Goal: Task Accomplishment & Management: Complete application form

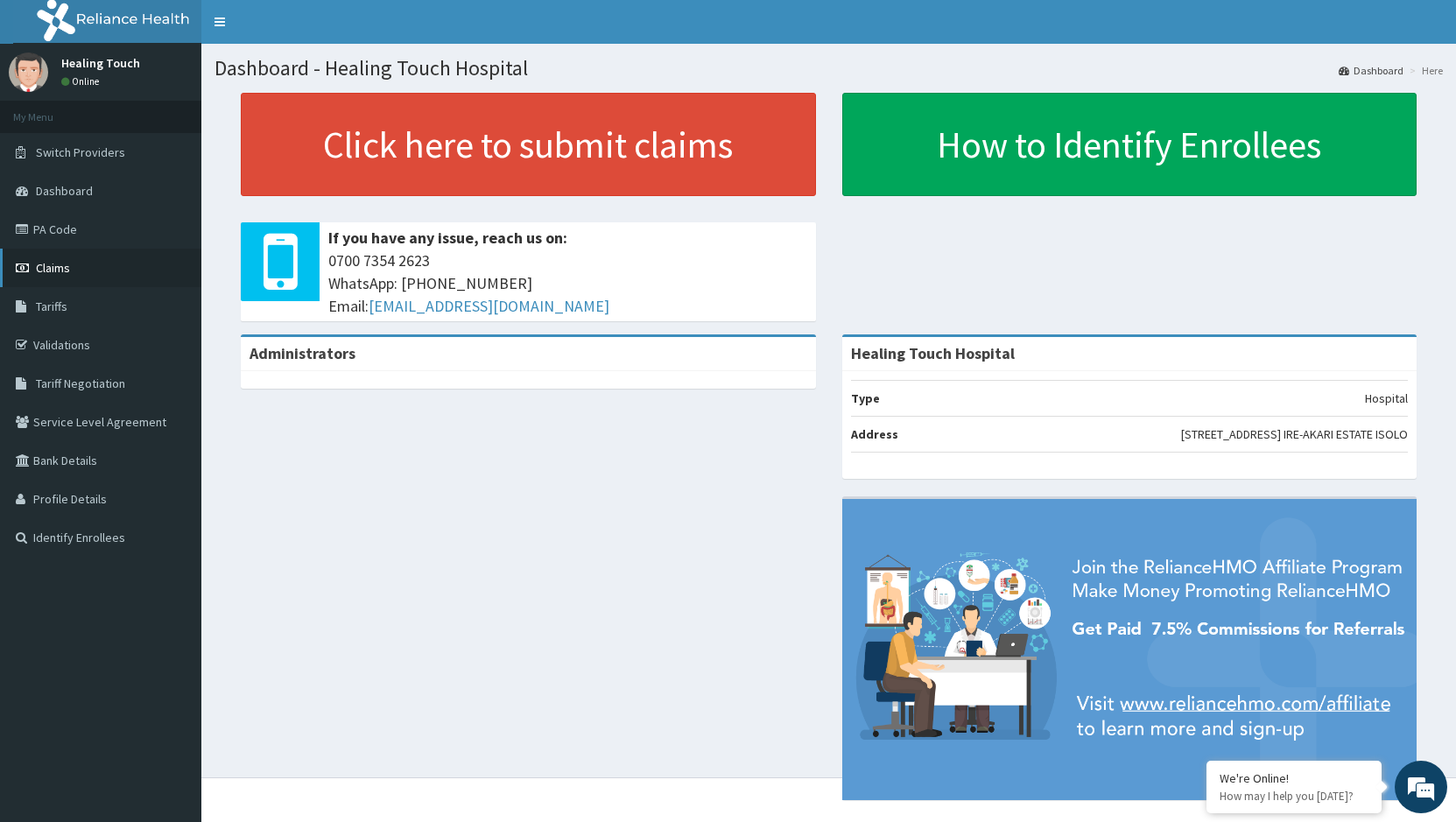
click at [74, 268] on link "Claims" at bounding box center [100, 268] width 201 height 39
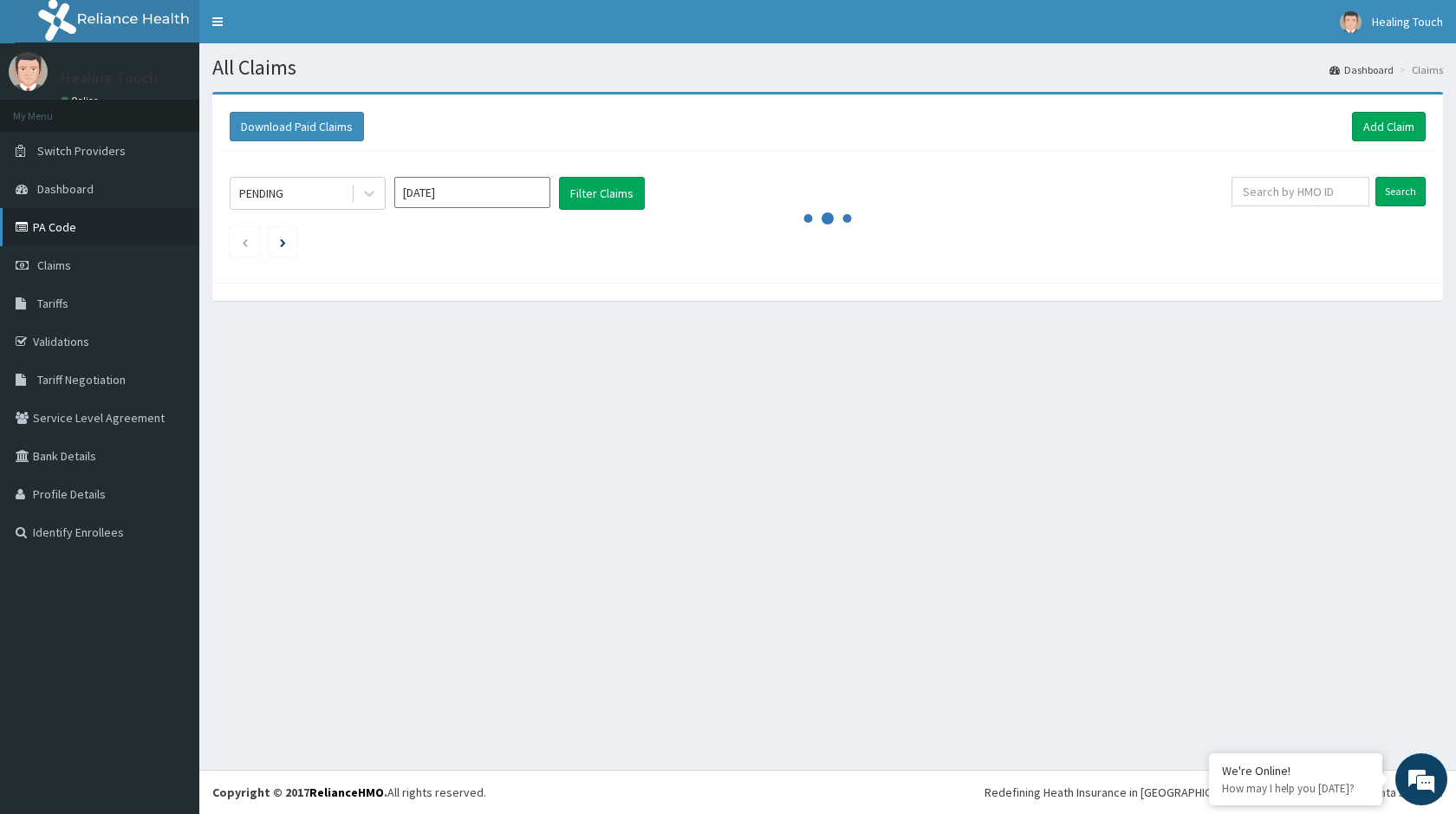
click at [63, 238] on link "PA Code" at bounding box center [99, 227] width 199 height 38
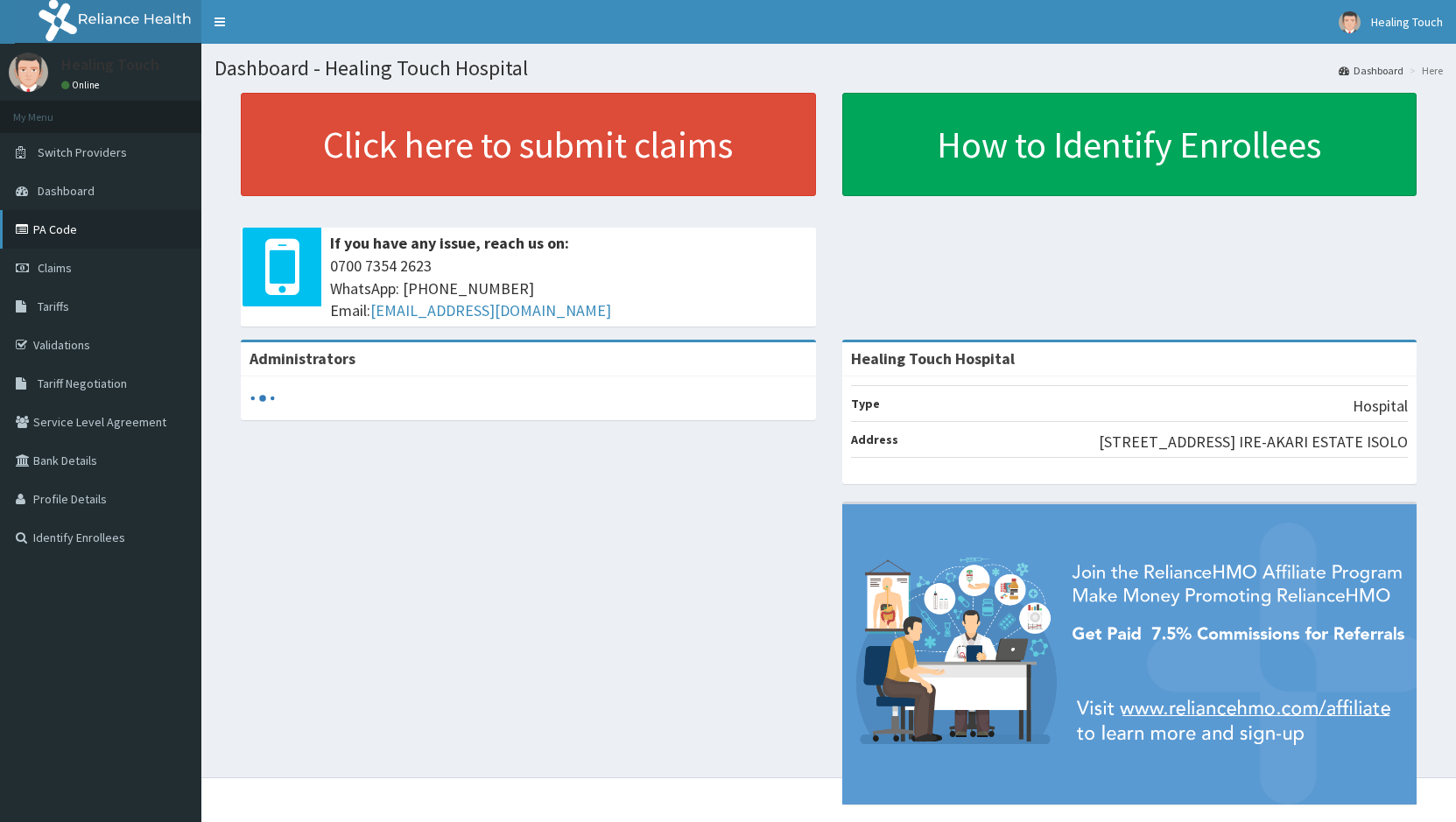
click at [70, 230] on link "PA Code" at bounding box center [100, 229] width 201 height 39
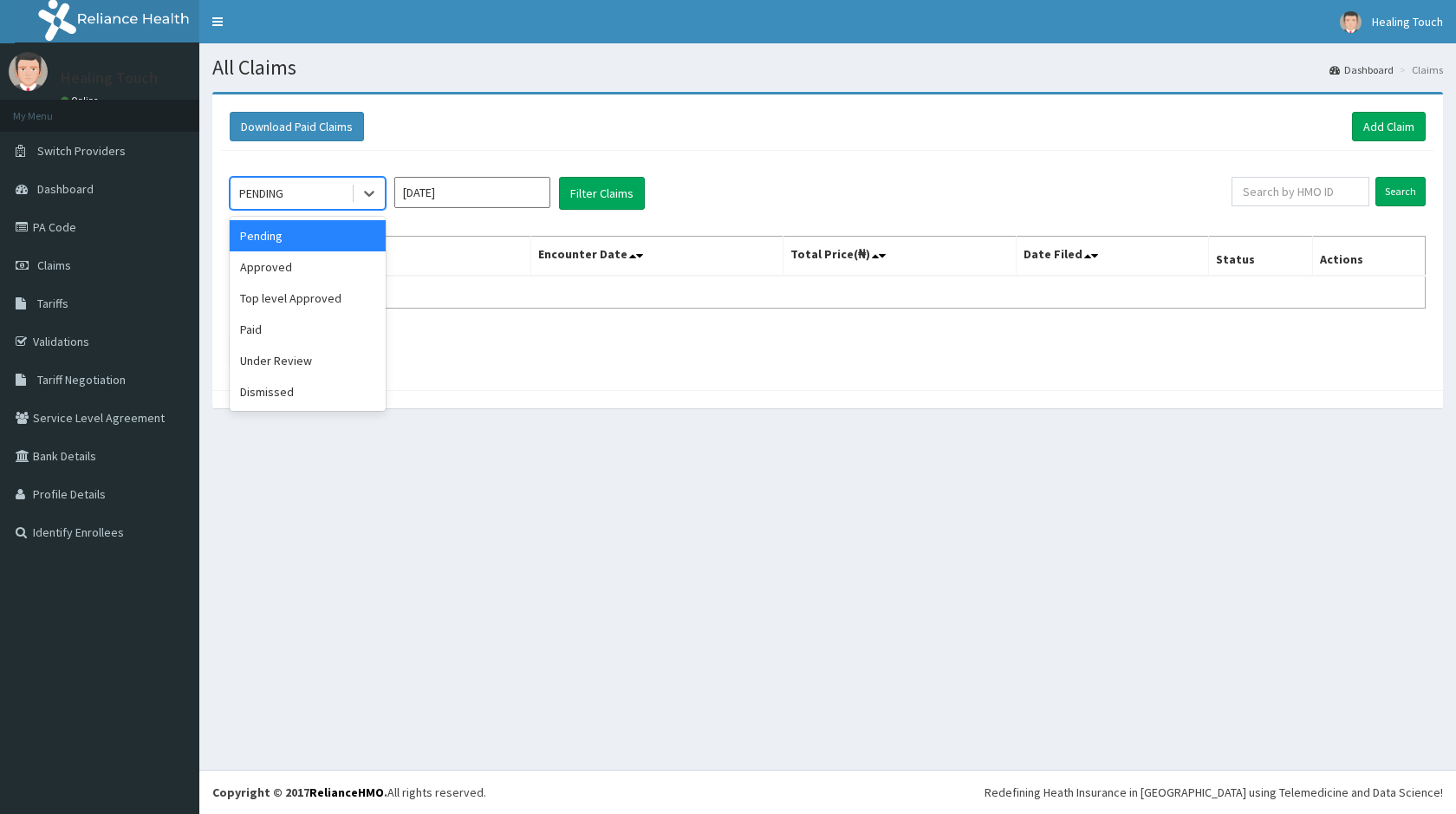
click at [337, 201] on div "PENDING" at bounding box center [291, 192] width 121 height 27
click at [306, 261] on div "Approved" at bounding box center [308, 267] width 156 height 31
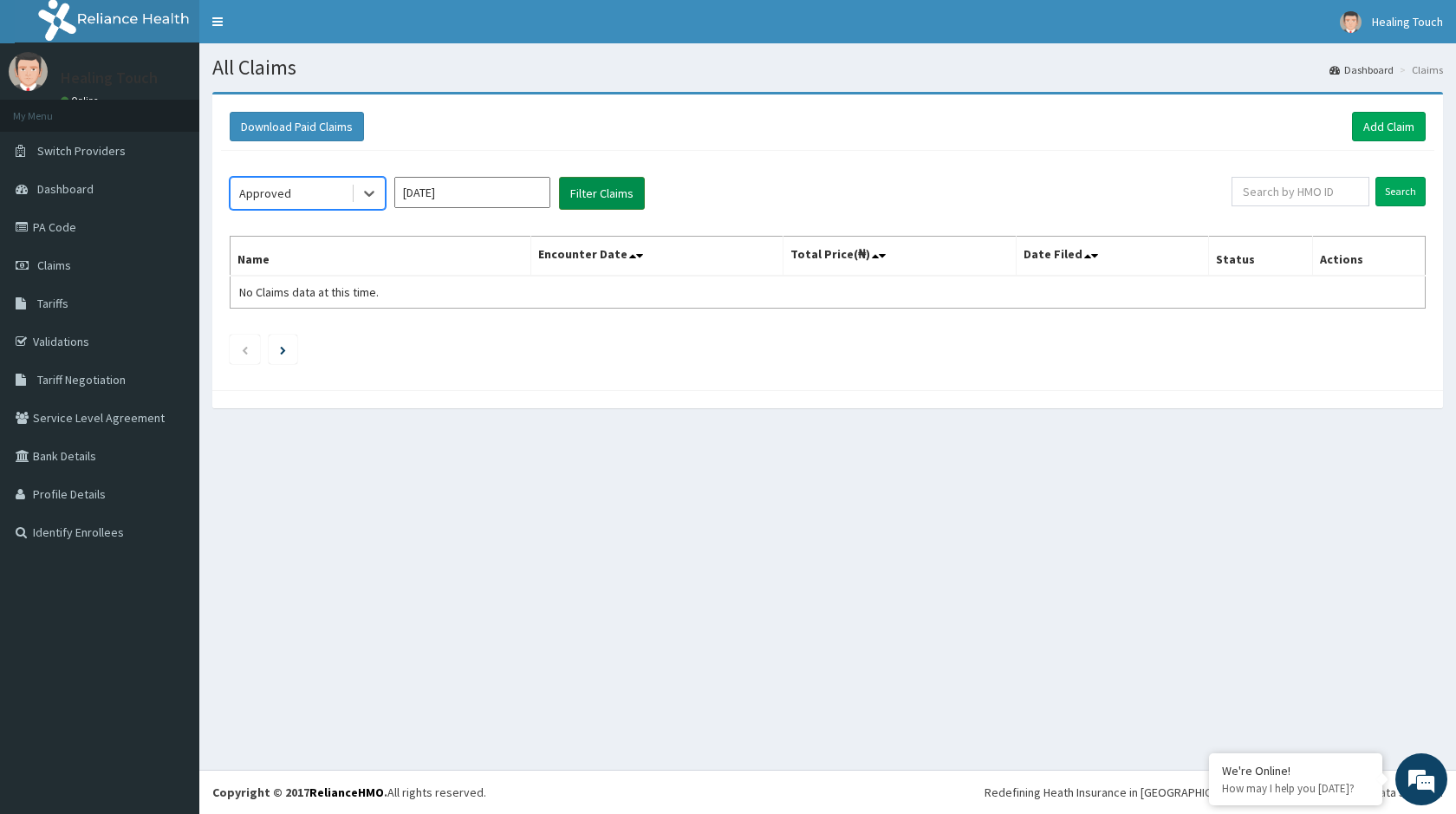
click at [609, 196] on button "Filter Claims" at bounding box center [602, 192] width 86 height 33
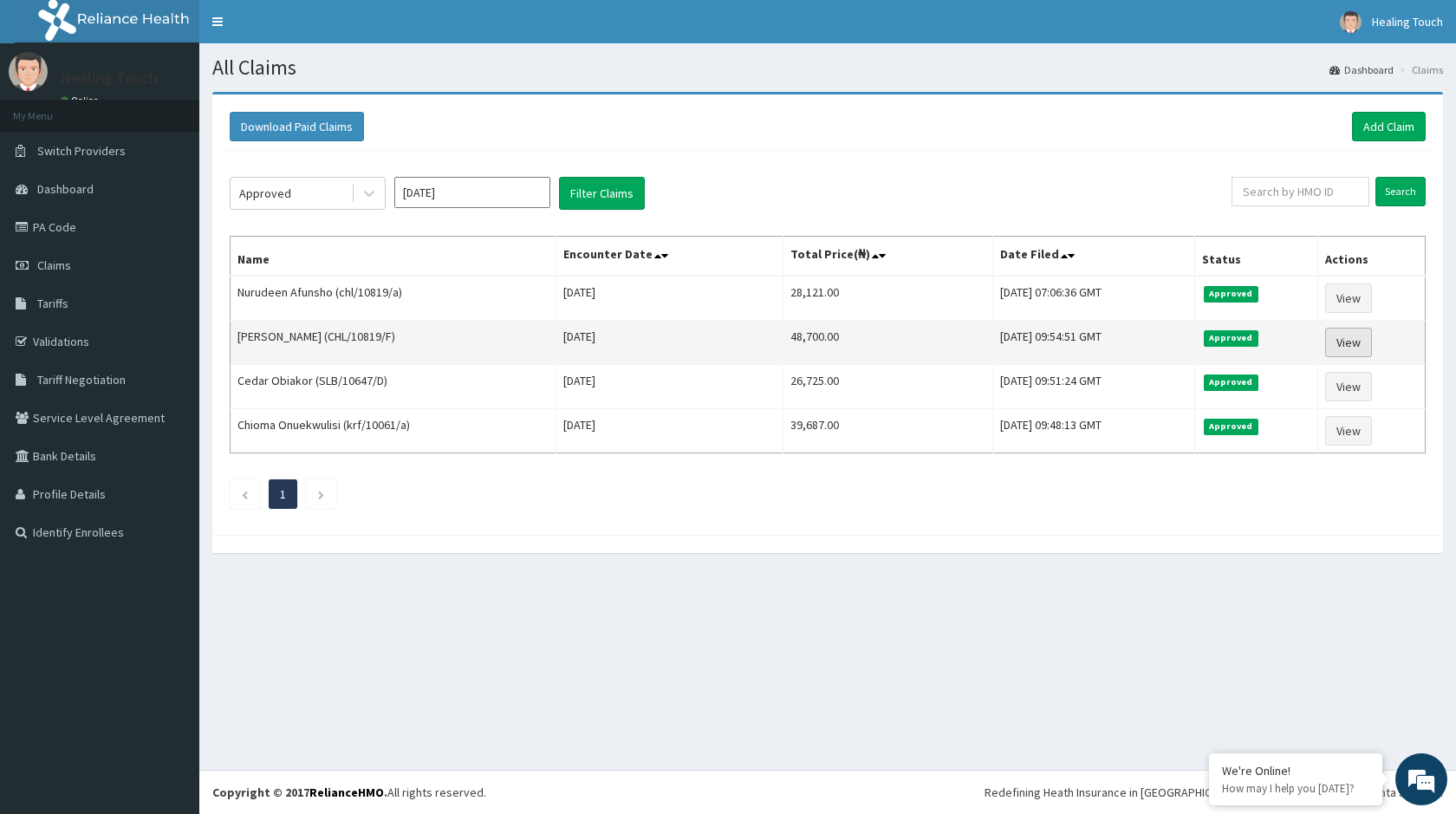
click at [1351, 345] on link "View" at bounding box center [1348, 342] width 47 height 29
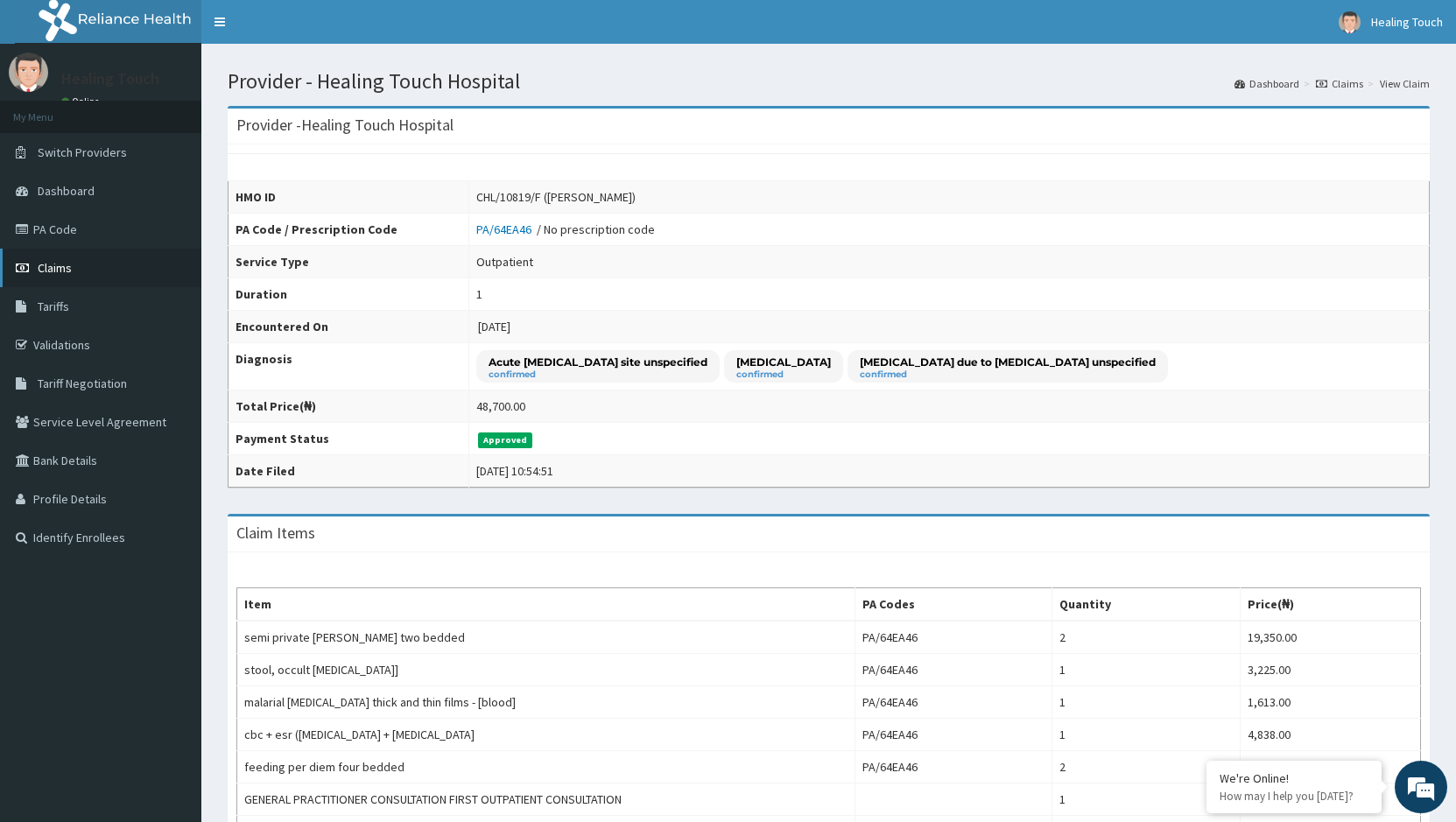
click at [106, 268] on link "Claims" at bounding box center [100, 268] width 201 height 39
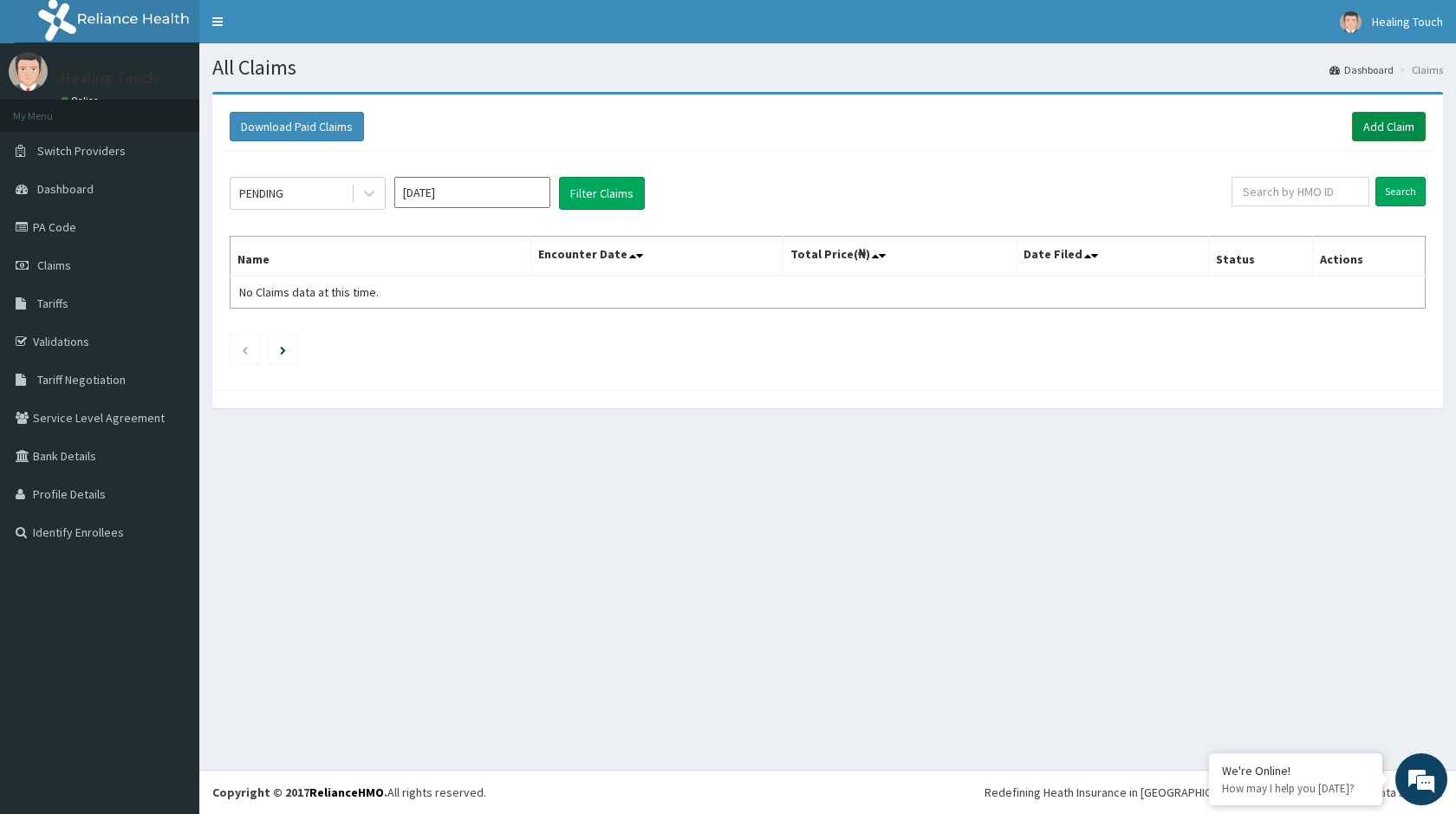
click at [1388, 126] on link "Add Claim" at bounding box center [1388, 126] width 74 height 29
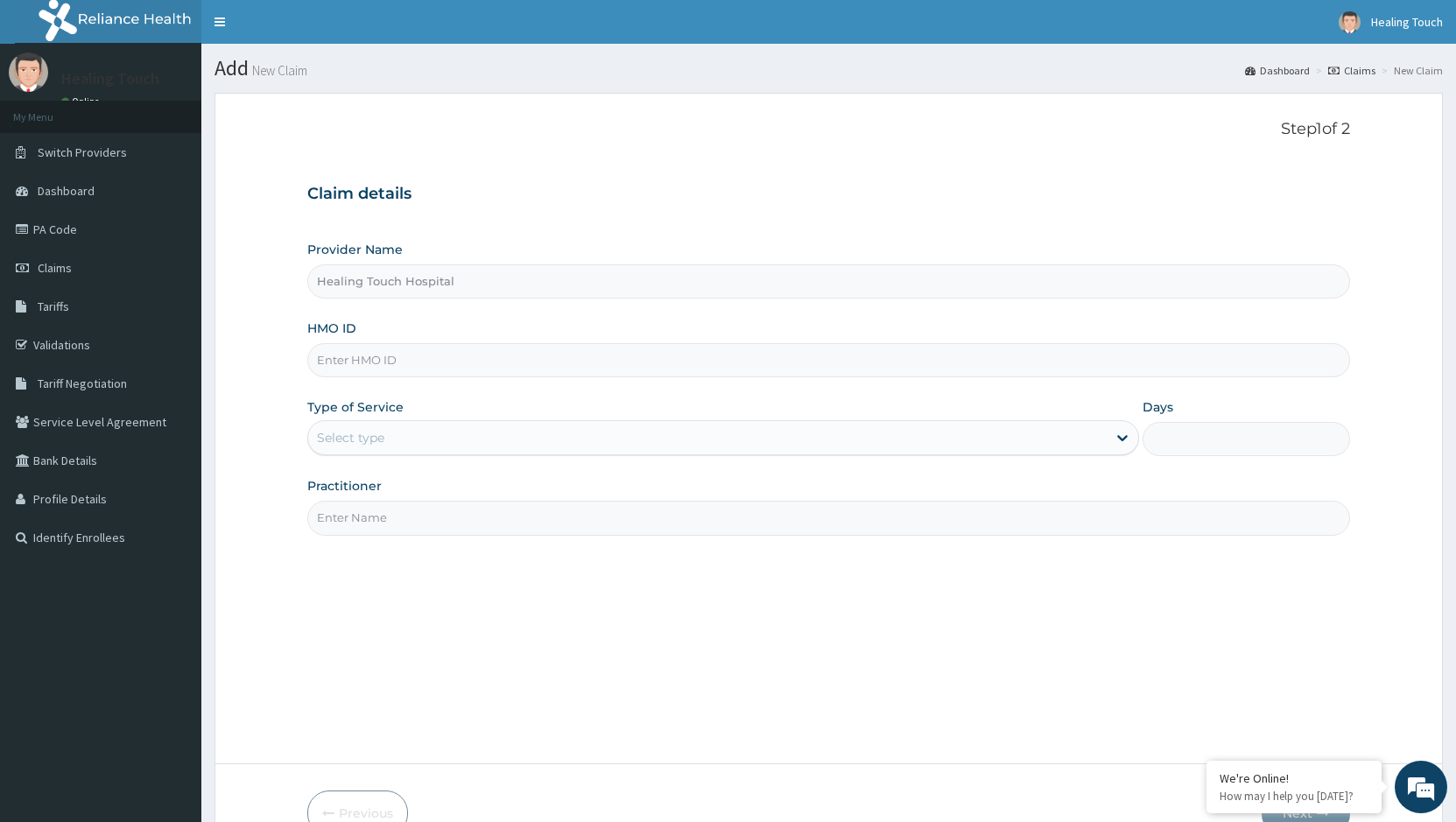
click at [571, 362] on input "HMO ID" at bounding box center [828, 360] width 1043 height 34
type input "CHL/10819/F"
click at [608, 441] on div "Select type" at bounding box center [707, 437] width 798 height 28
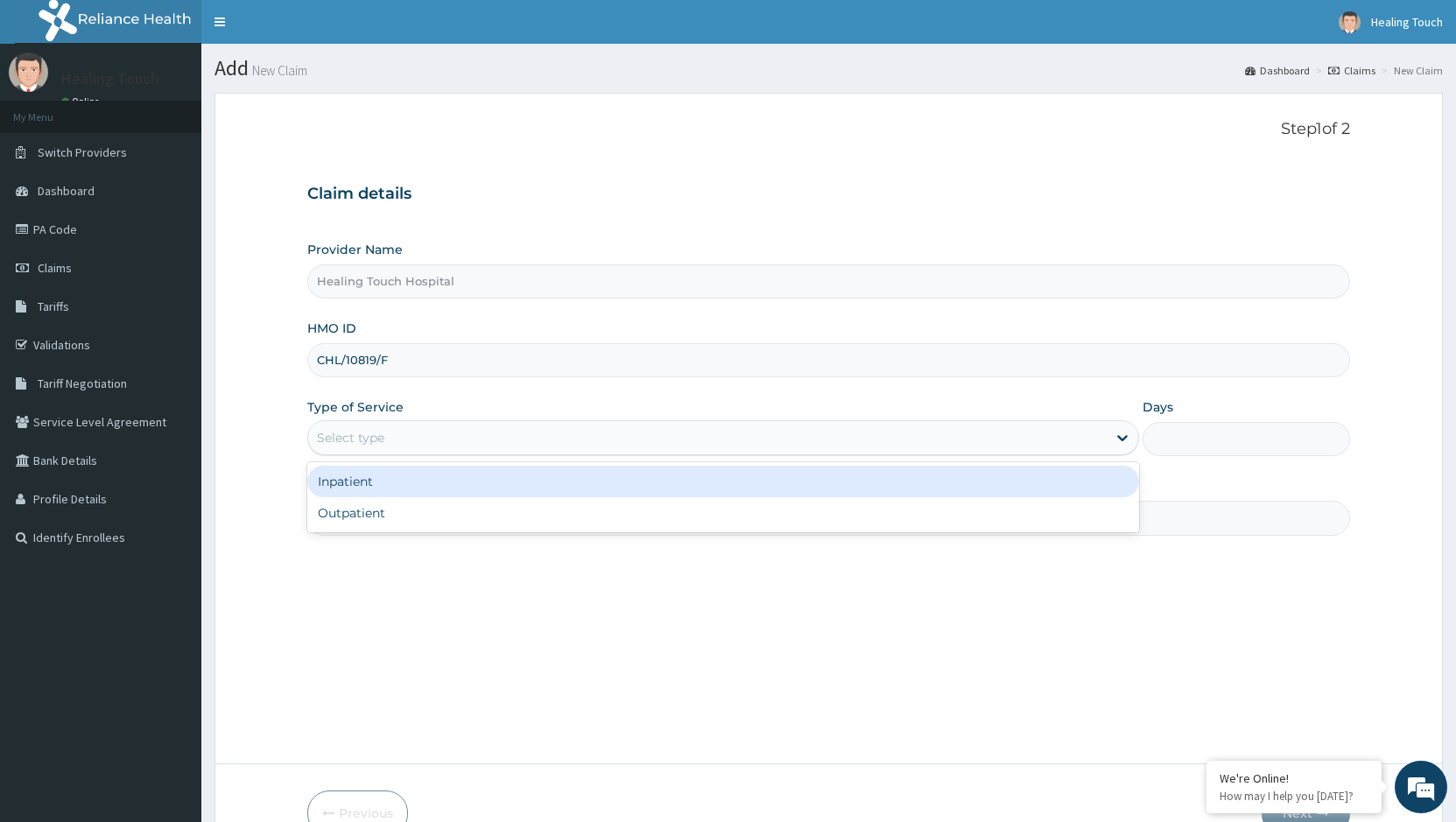
click at [613, 486] on div "Inpatient" at bounding box center [723, 481] width 831 height 31
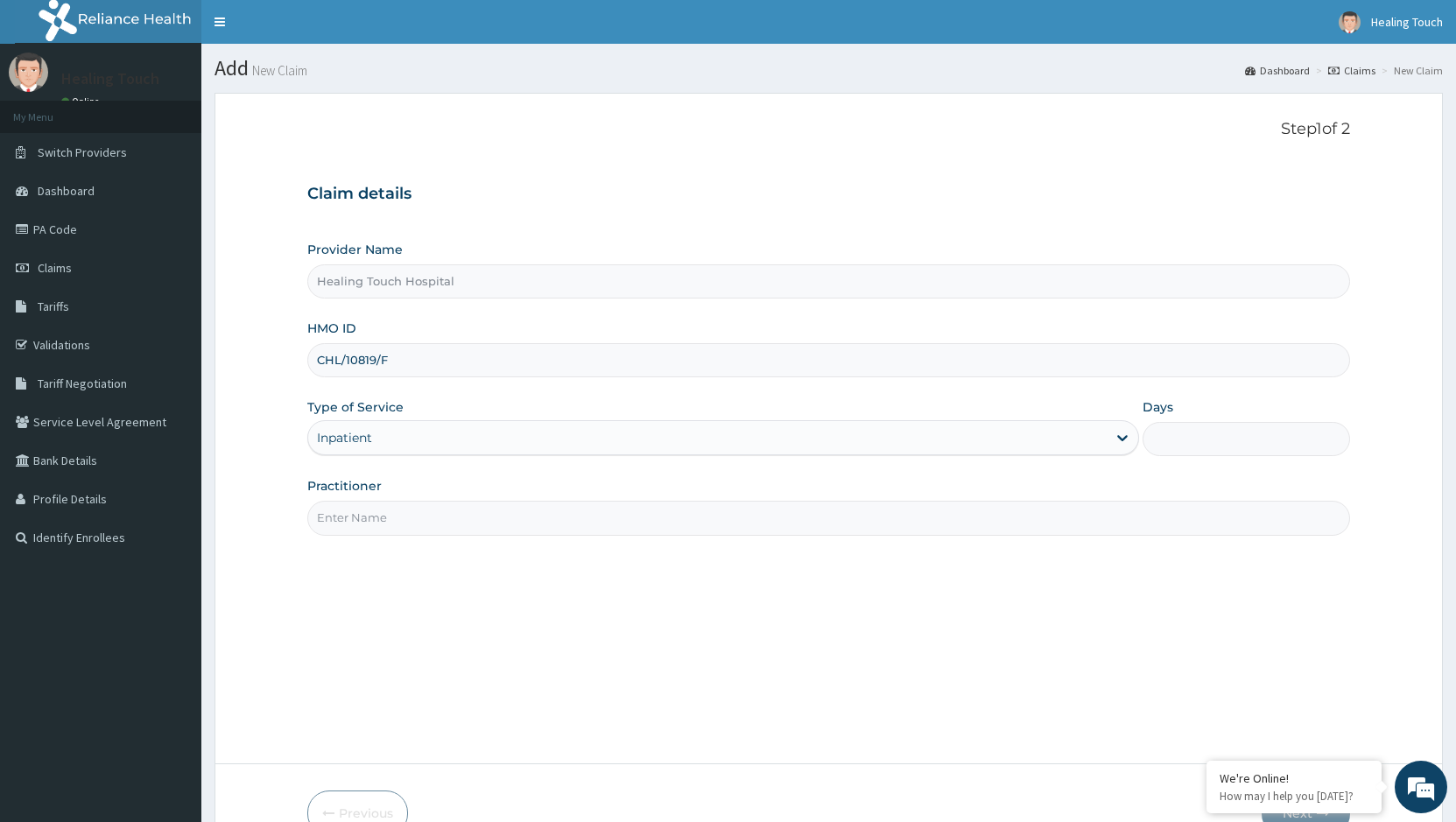
click at [1200, 429] on input "Days" at bounding box center [1246, 439] width 208 height 34
type input "2"
click at [810, 526] on input "Practitioner" at bounding box center [828, 518] width 1043 height 34
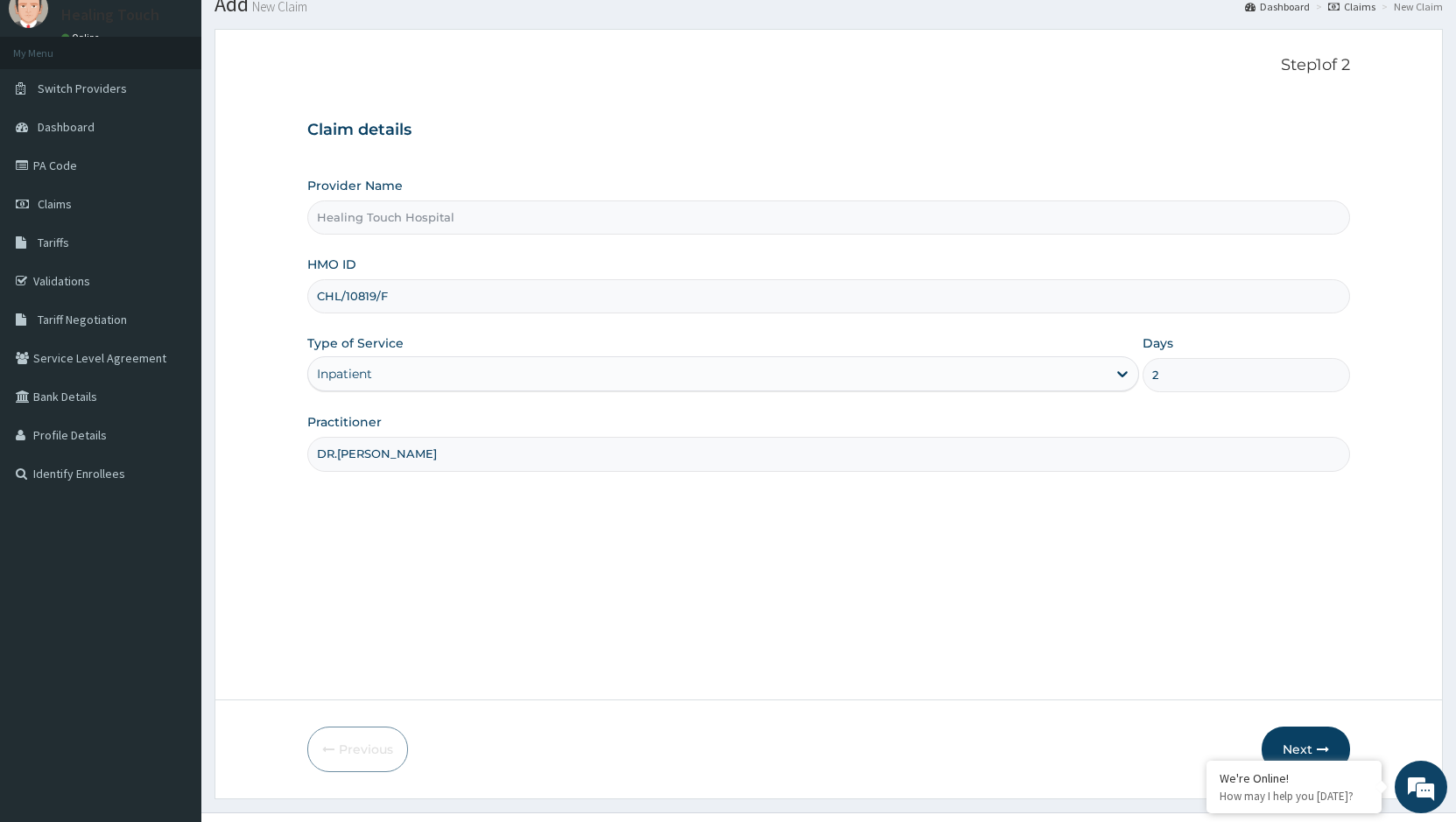
scroll to position [98, 0]
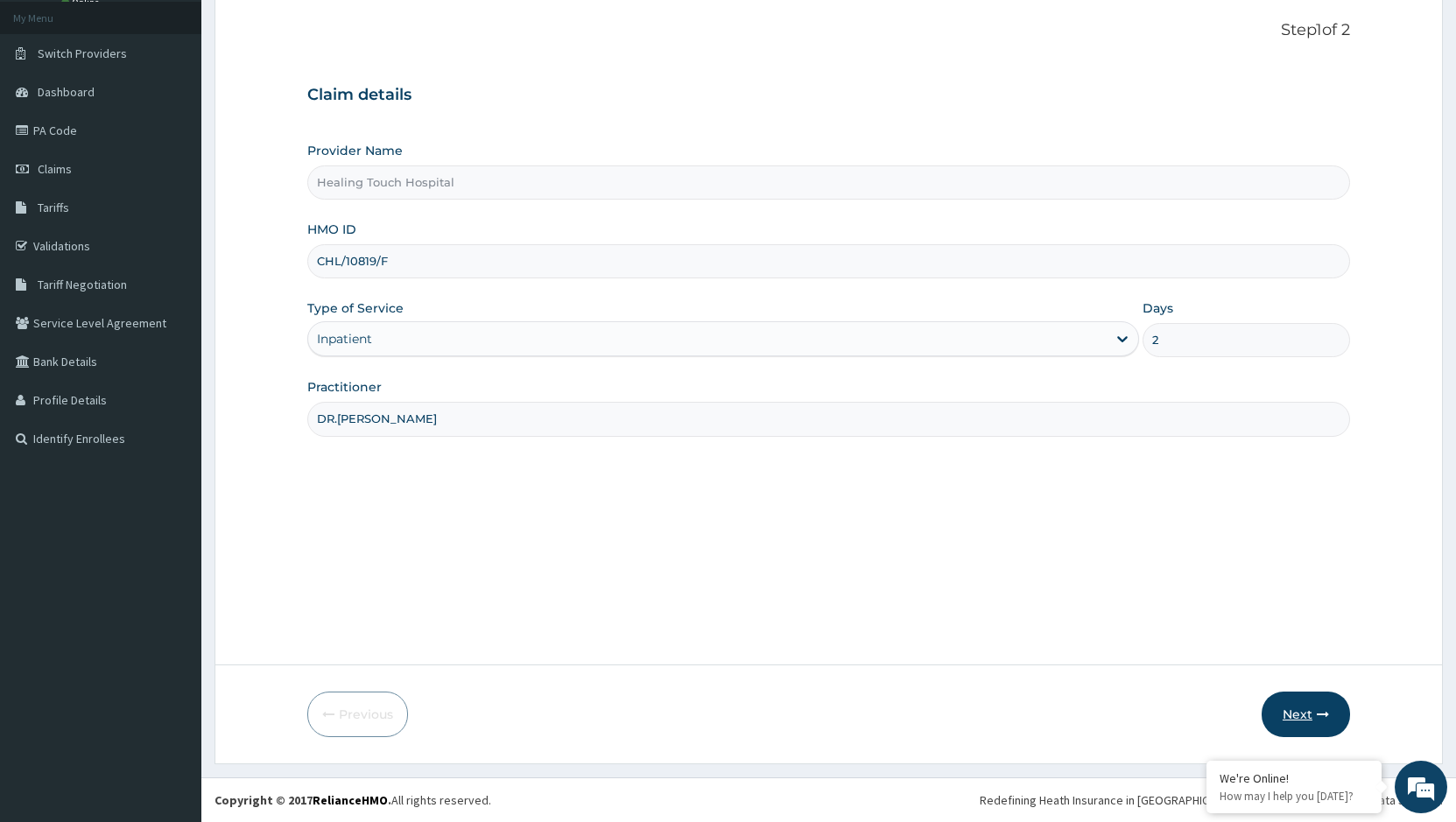
type input "DR.[PERSON_NAME]"
click at [1298, 728] on button "Next" at bounding box center [1306, 714] width 89 height 46
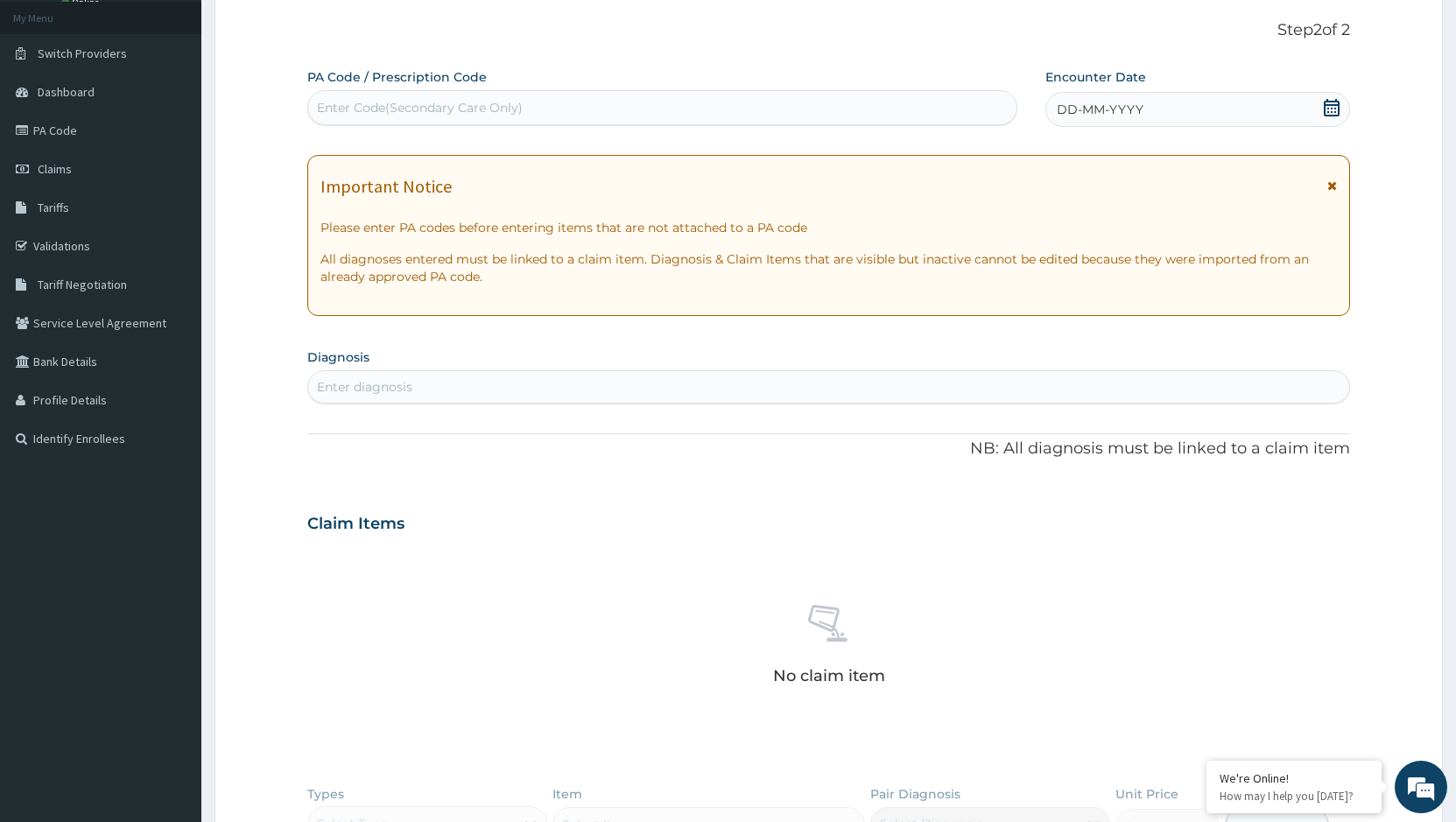
click at [1332, 104] on icon at bounding box center [1332, 107] width 16 height 18
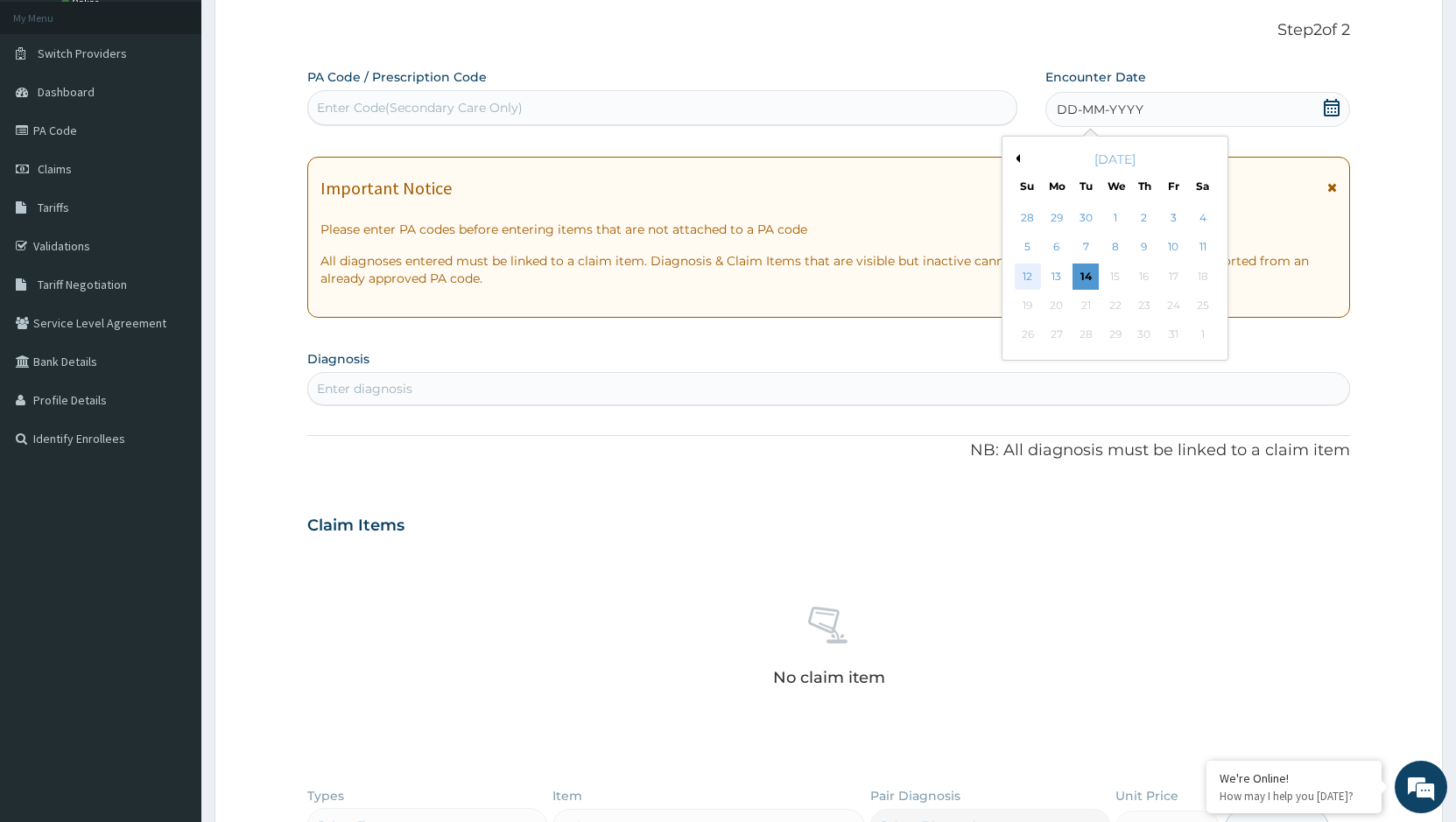
click at [1017, 278] on div "12" at bounding box center [1027, 276] width 26 height 26
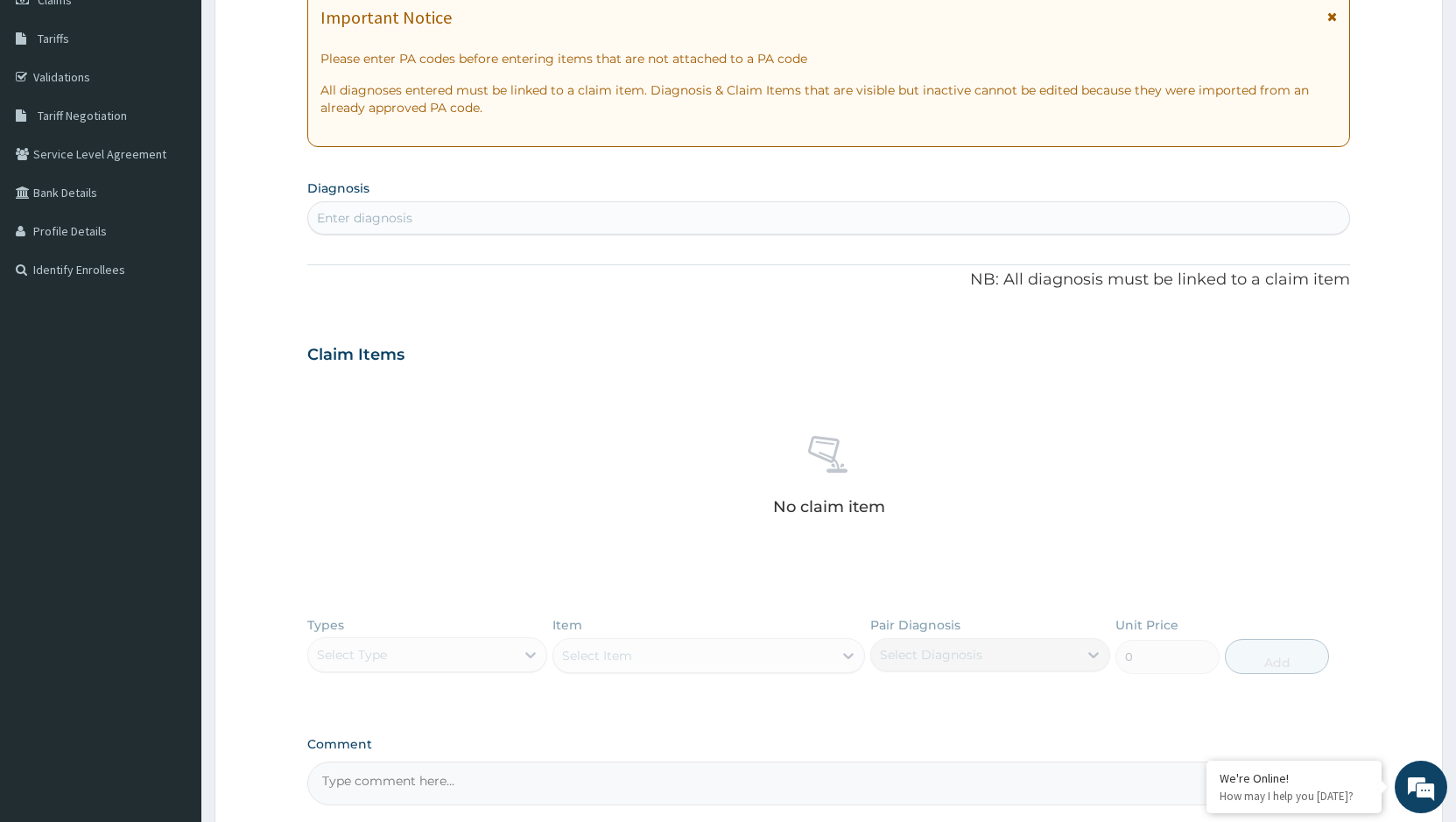
scroll to position [274, 0]
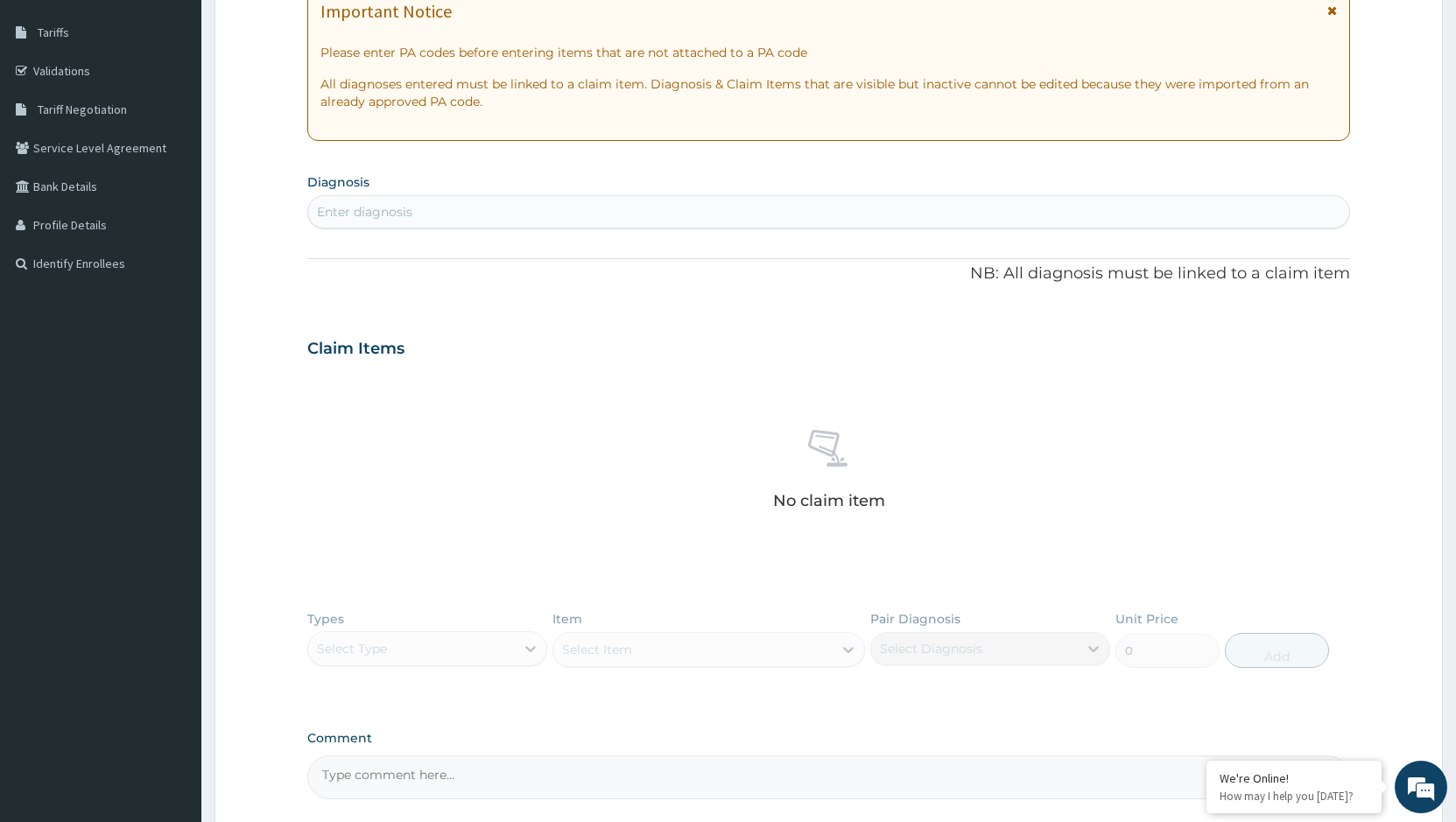
click at [529, 208] on div "Enter diagnosis" at bounding box center [828, 211] width 1041 height 28
type input "P"
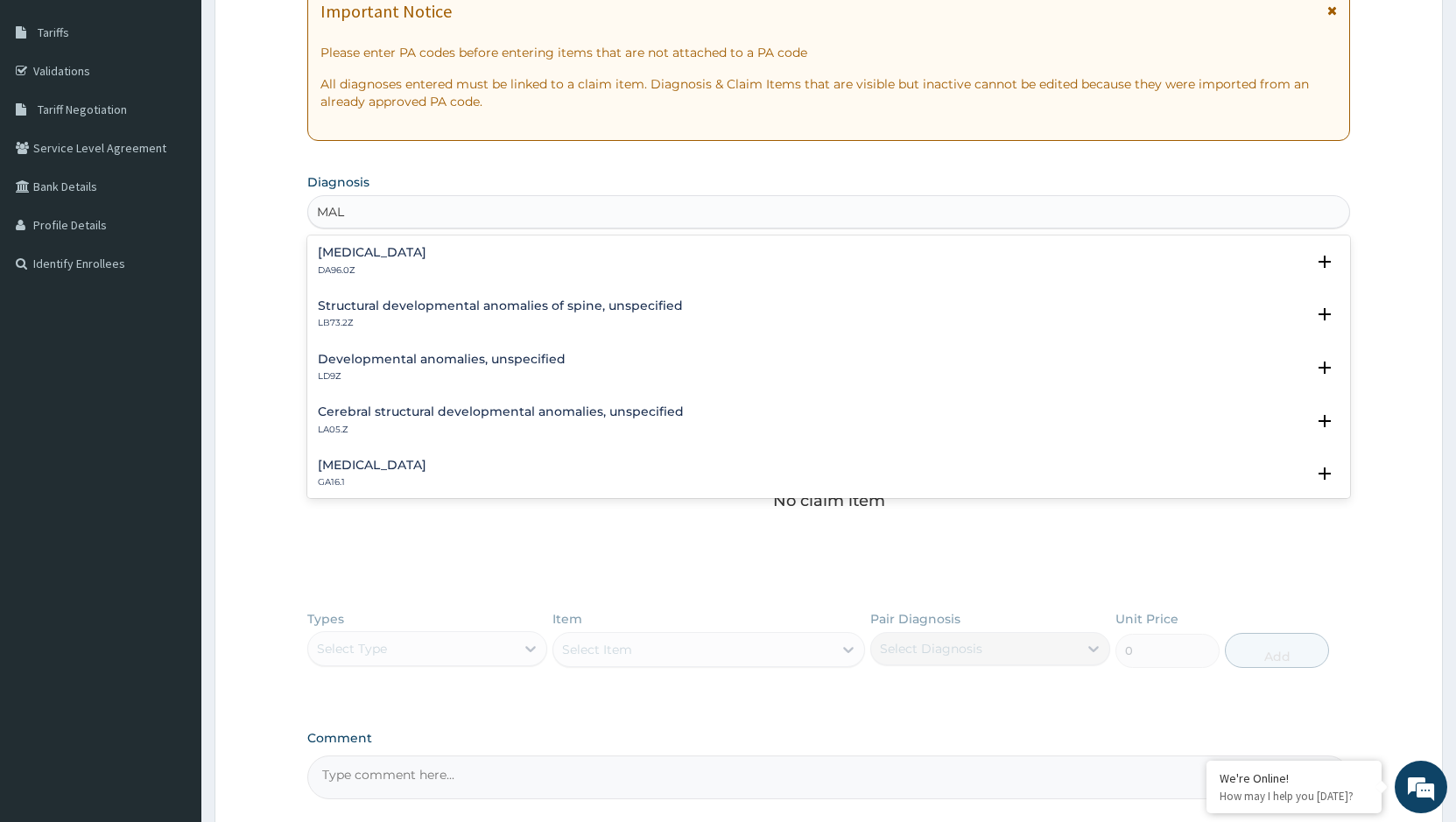
type input "MALA"
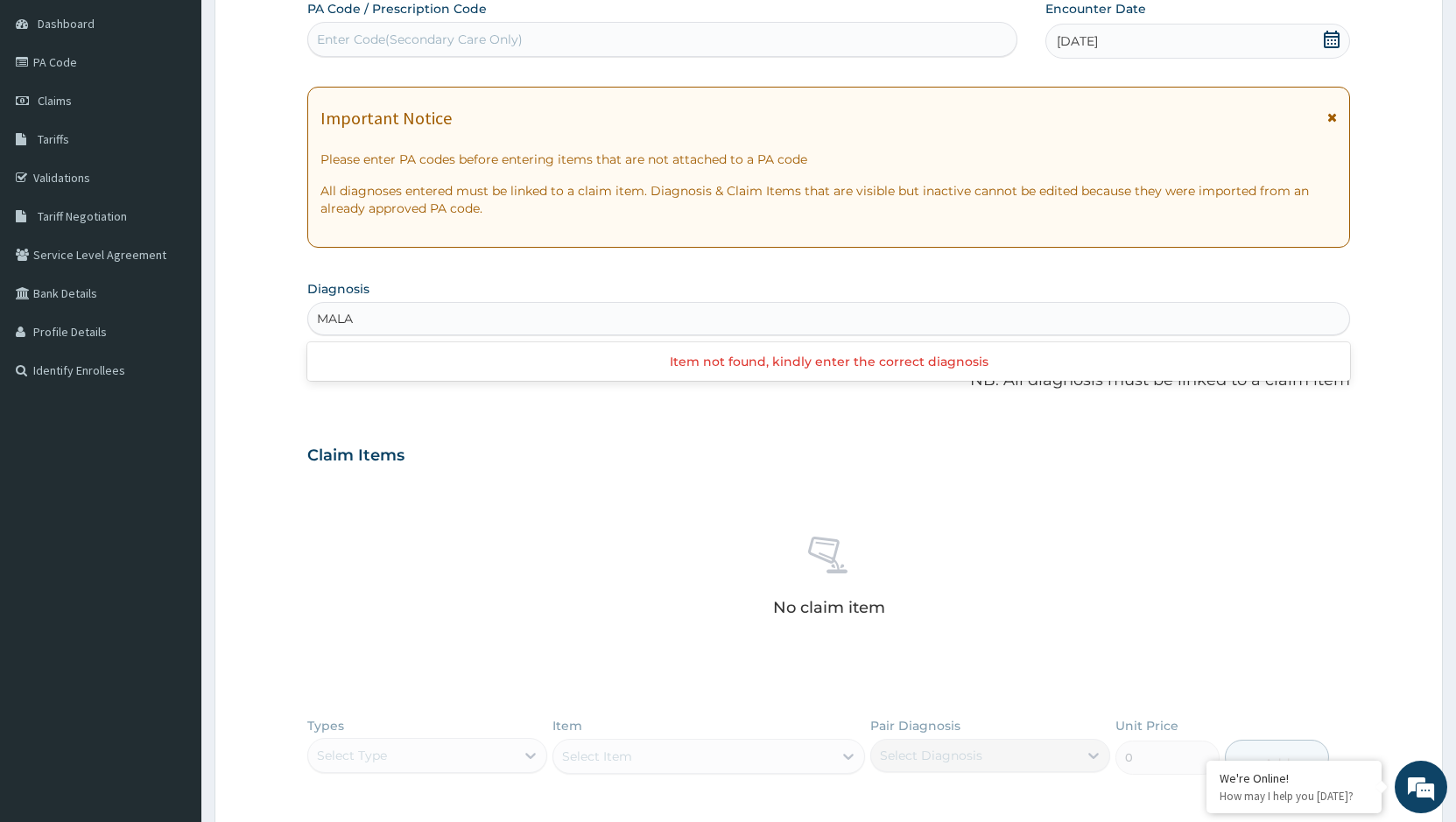
scroll to position [0, 0]
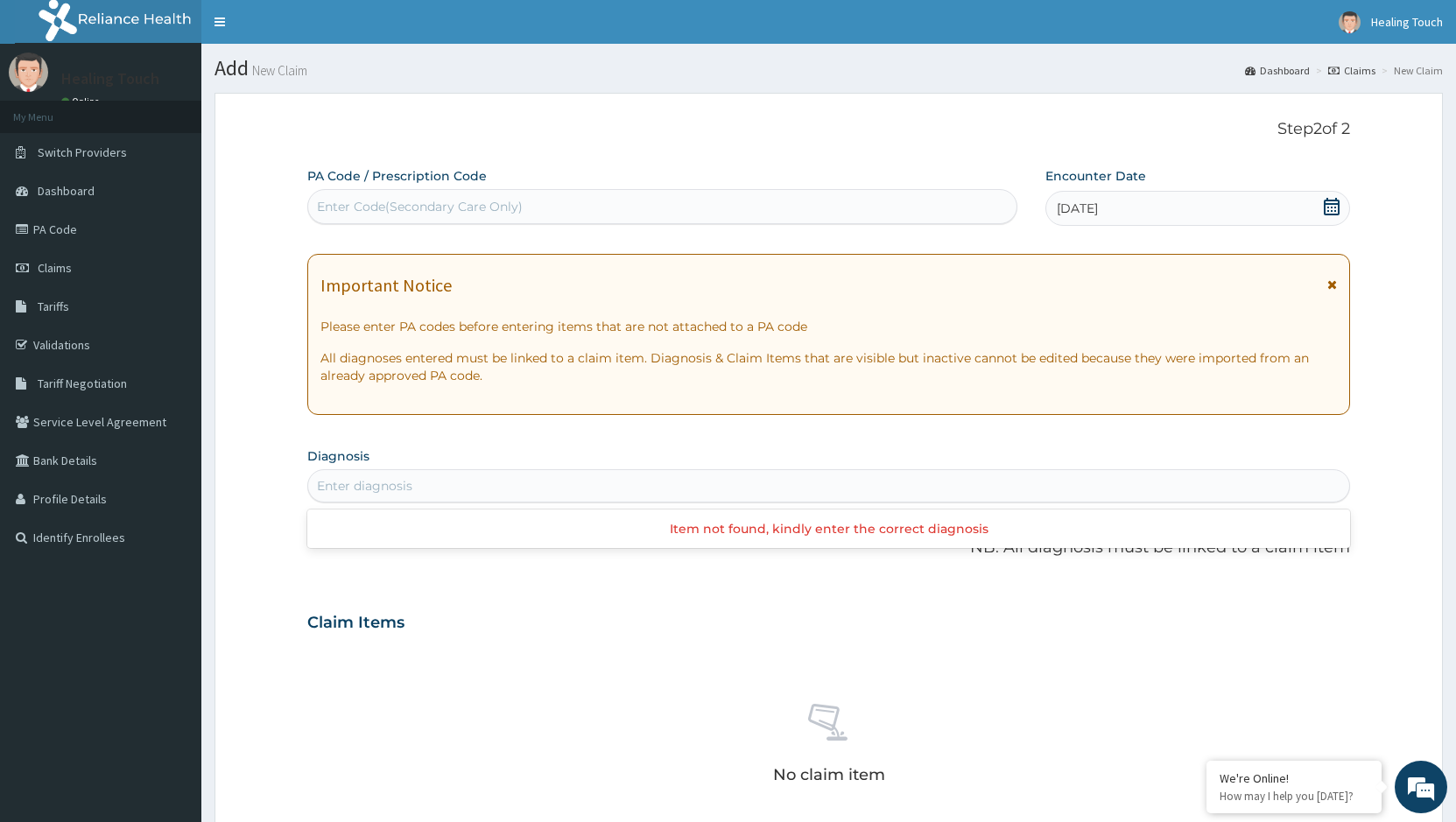
click at [449, 470] on div "Enter diagnosis" at bounding box center [828, 485] width 1043 height 33
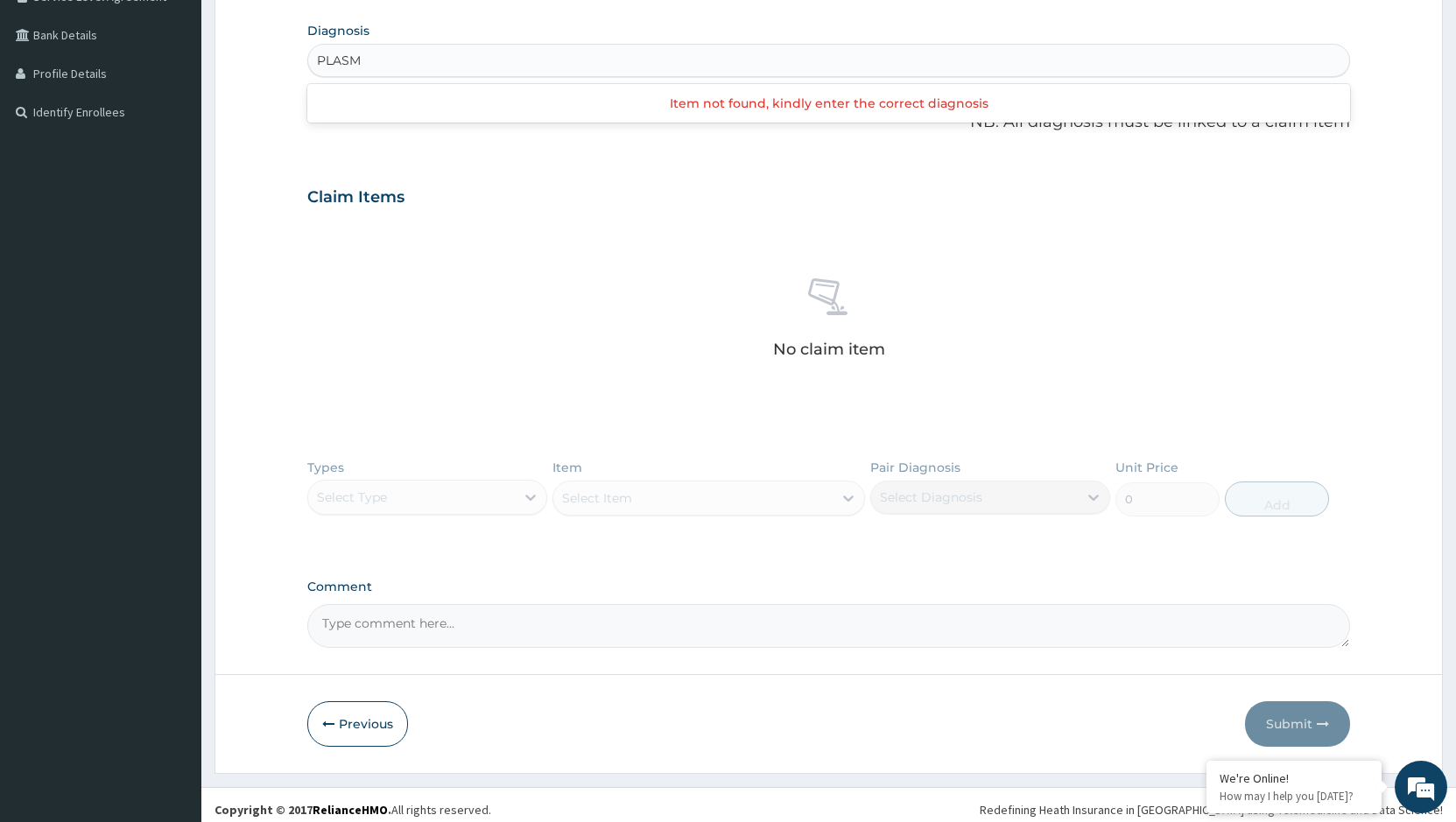
scroll to position [435, 0]
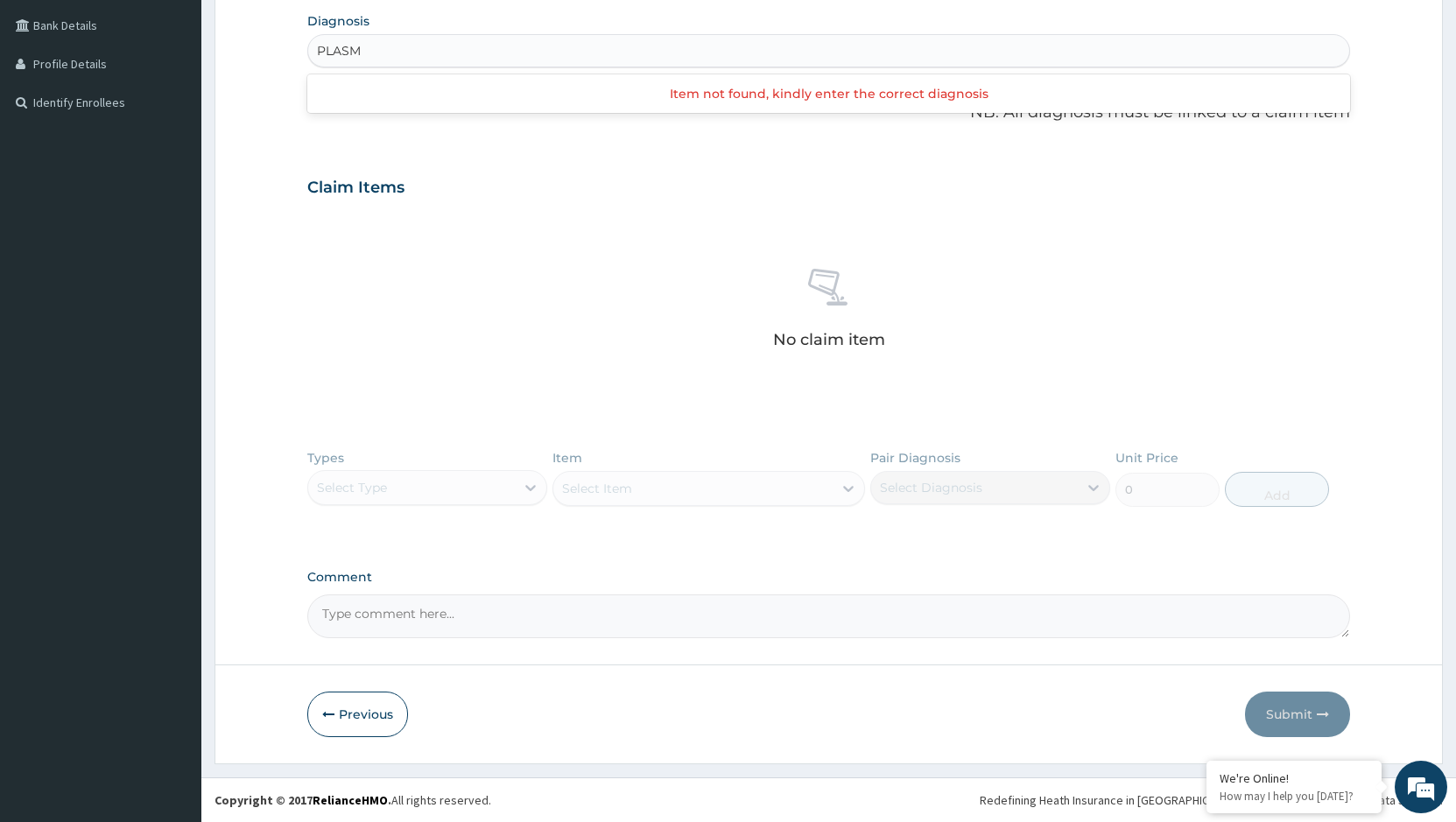
type input "PLASM"
click at [494, 490] on div "Types Select Type Item Select Item Pair Diagnosis Select Diagnosis Unit Price 0…" at bounding box center [828, 491] width 1043 height 101
click at [496, 484] on div "Types Select Type Item Select Item Pair Diagnosis Select Diagnosis Unit Price 0…" at bounding box center [828, 491] width 1043 height 101
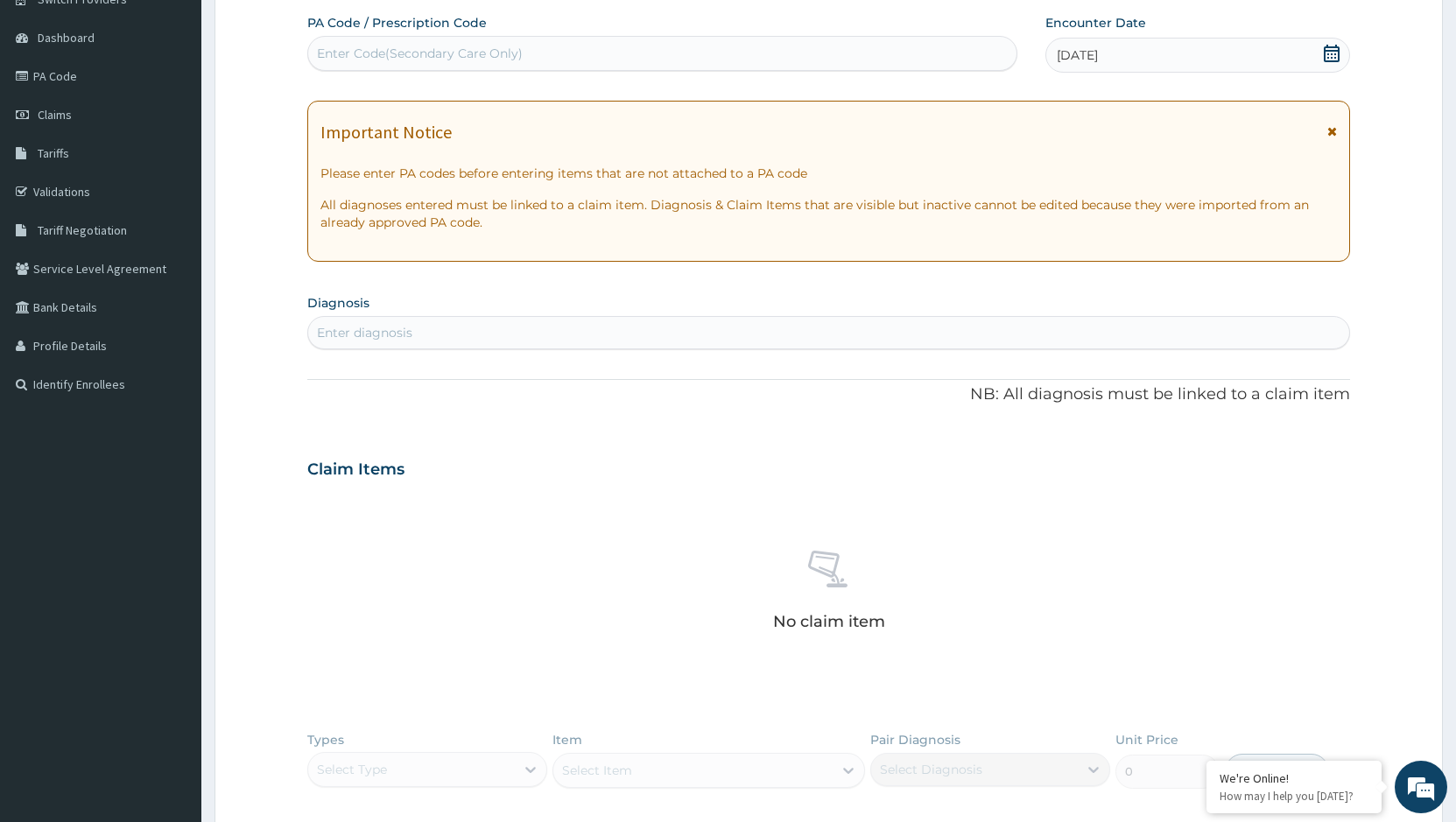
scroll to position [85, 0]
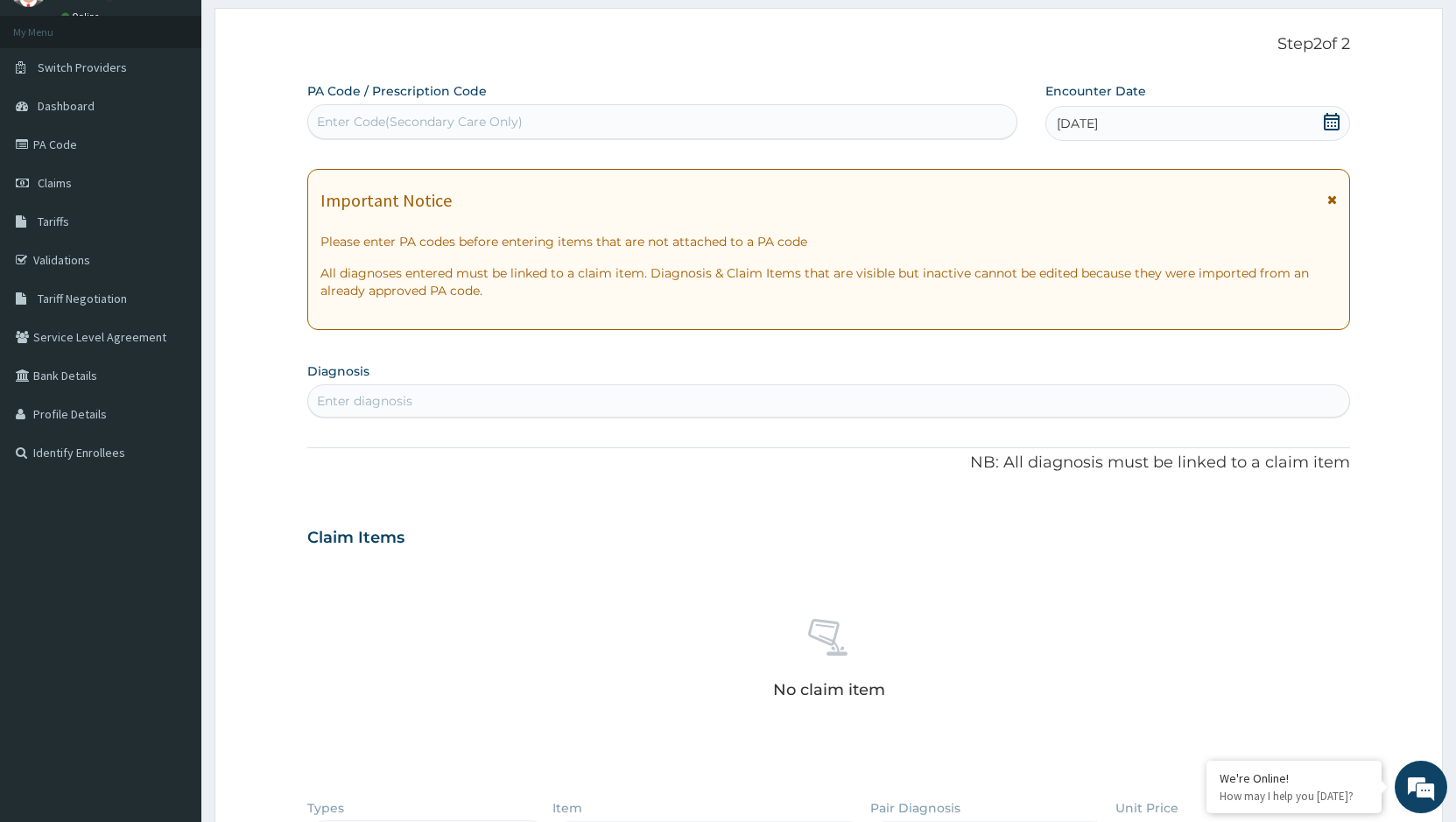
click at [582, 398] on div "Enter diagnosis" at bounding box center [828, 400] width 1041 height 28
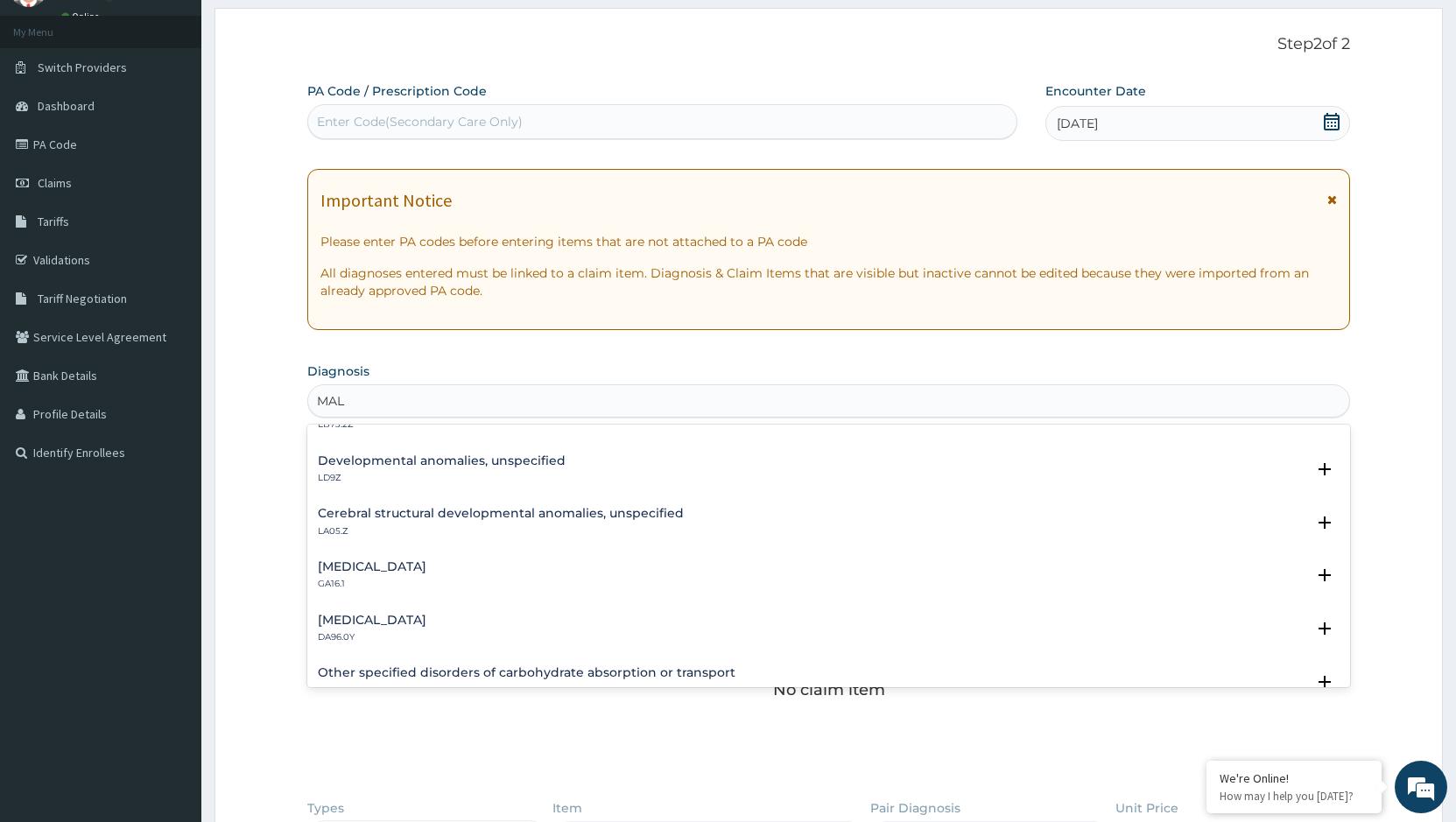
scroll to position [0, 0]
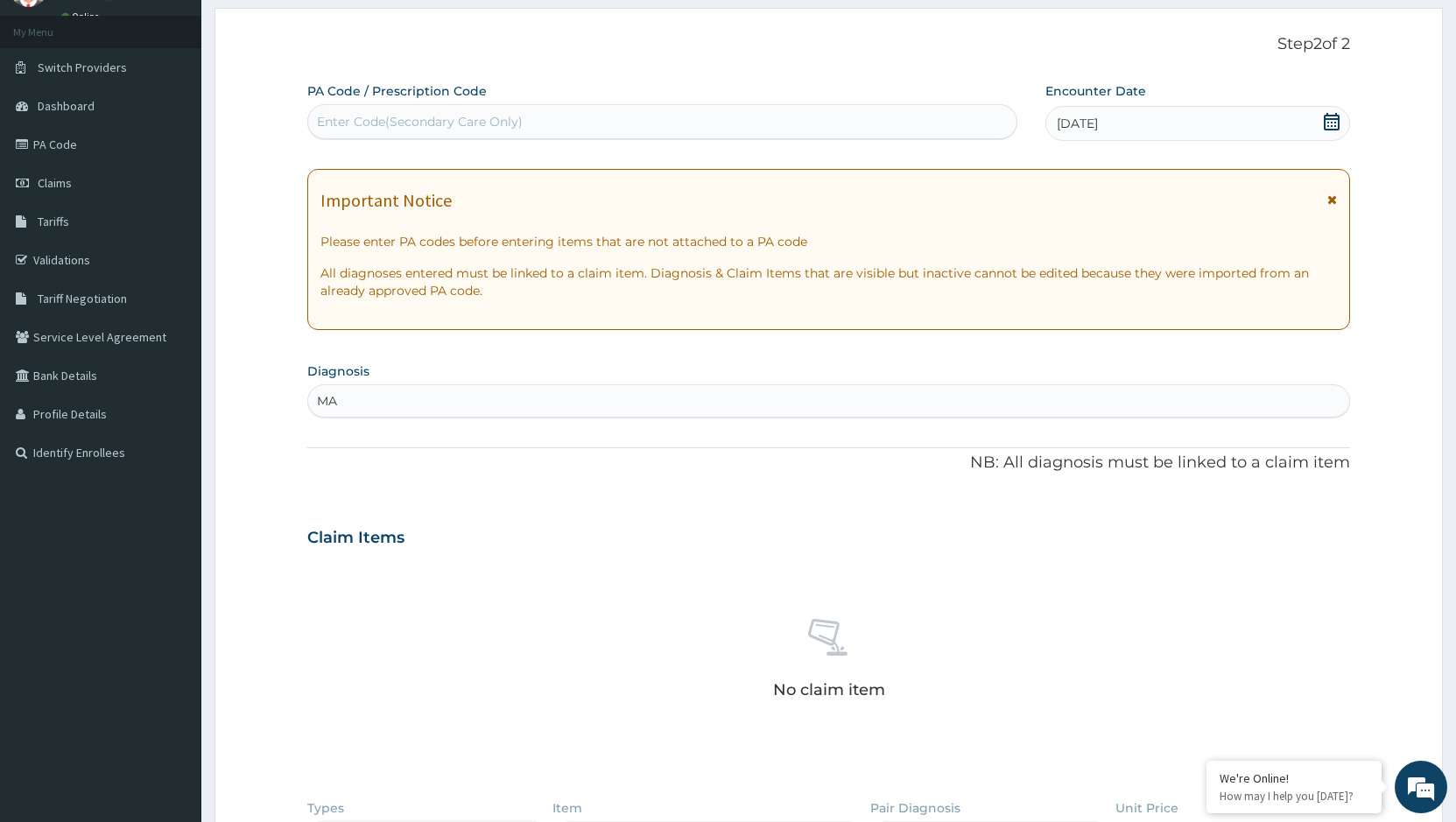
type input "M"
type input "PLAS"
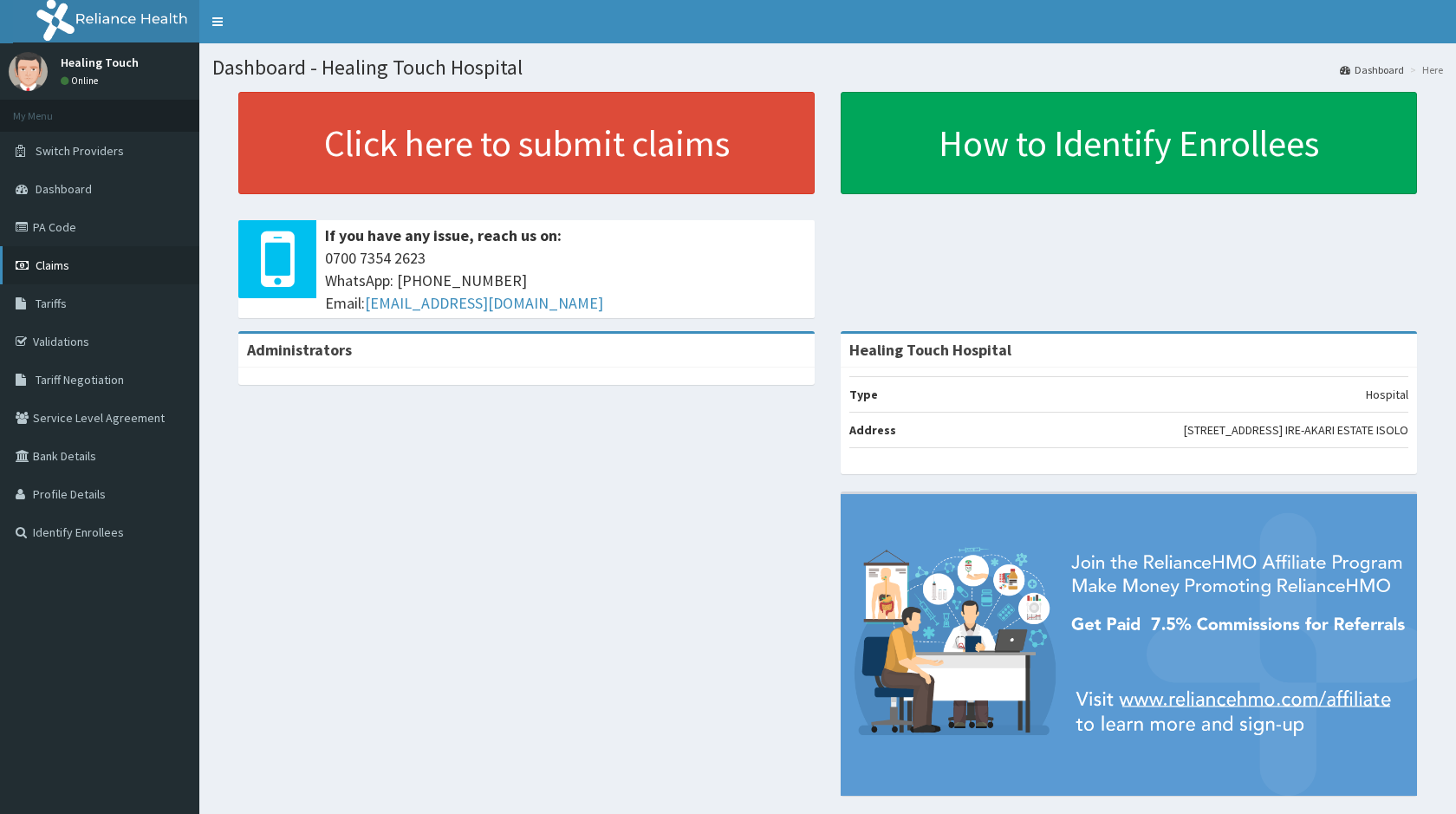
click at [121, 266] on link "Claims" at bounding box center [99, 265] width 199 height 38
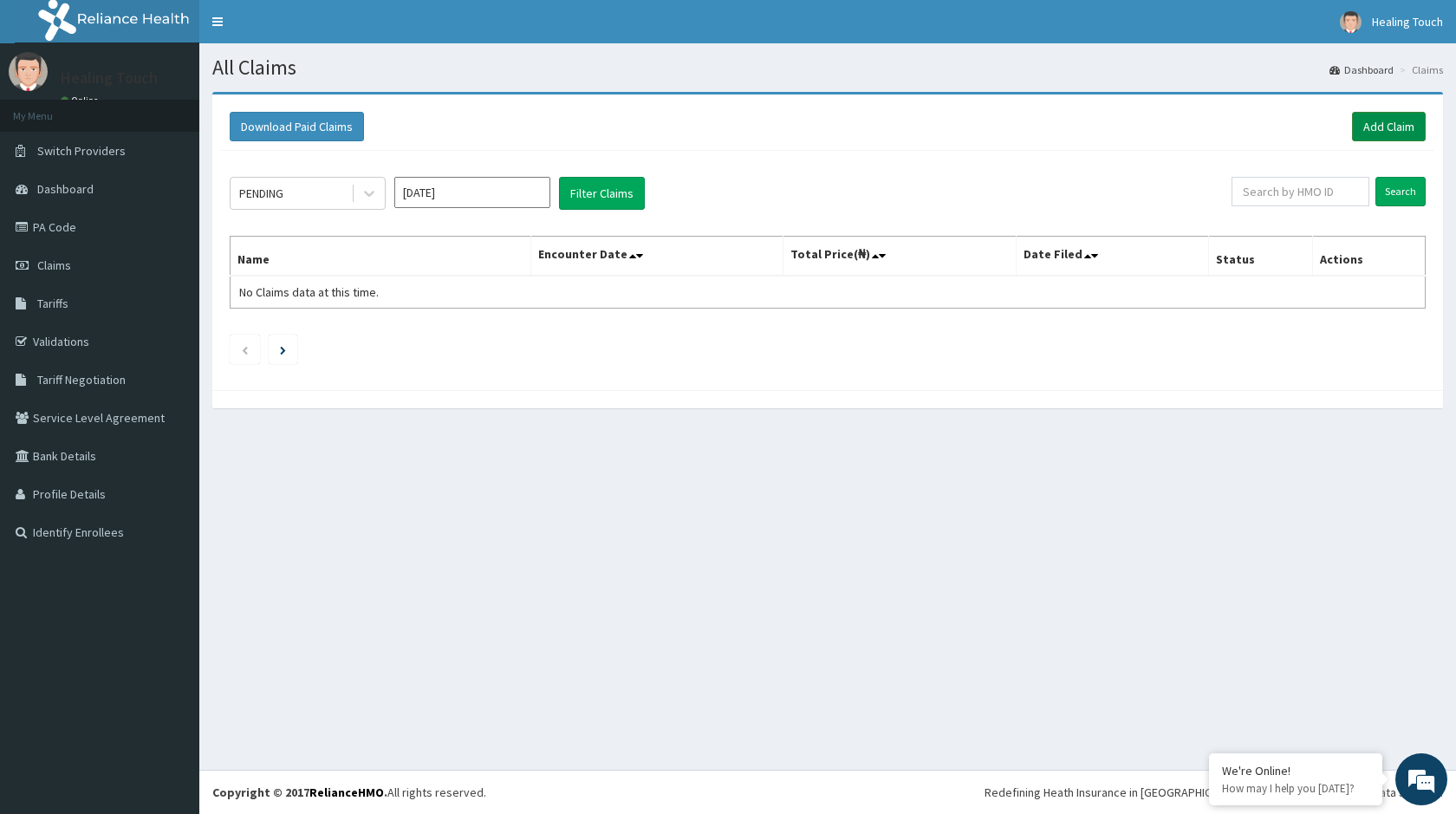
click at [1409, 123] on link "Add Claim" at bounding box center [1388, 126] width 74 height 29
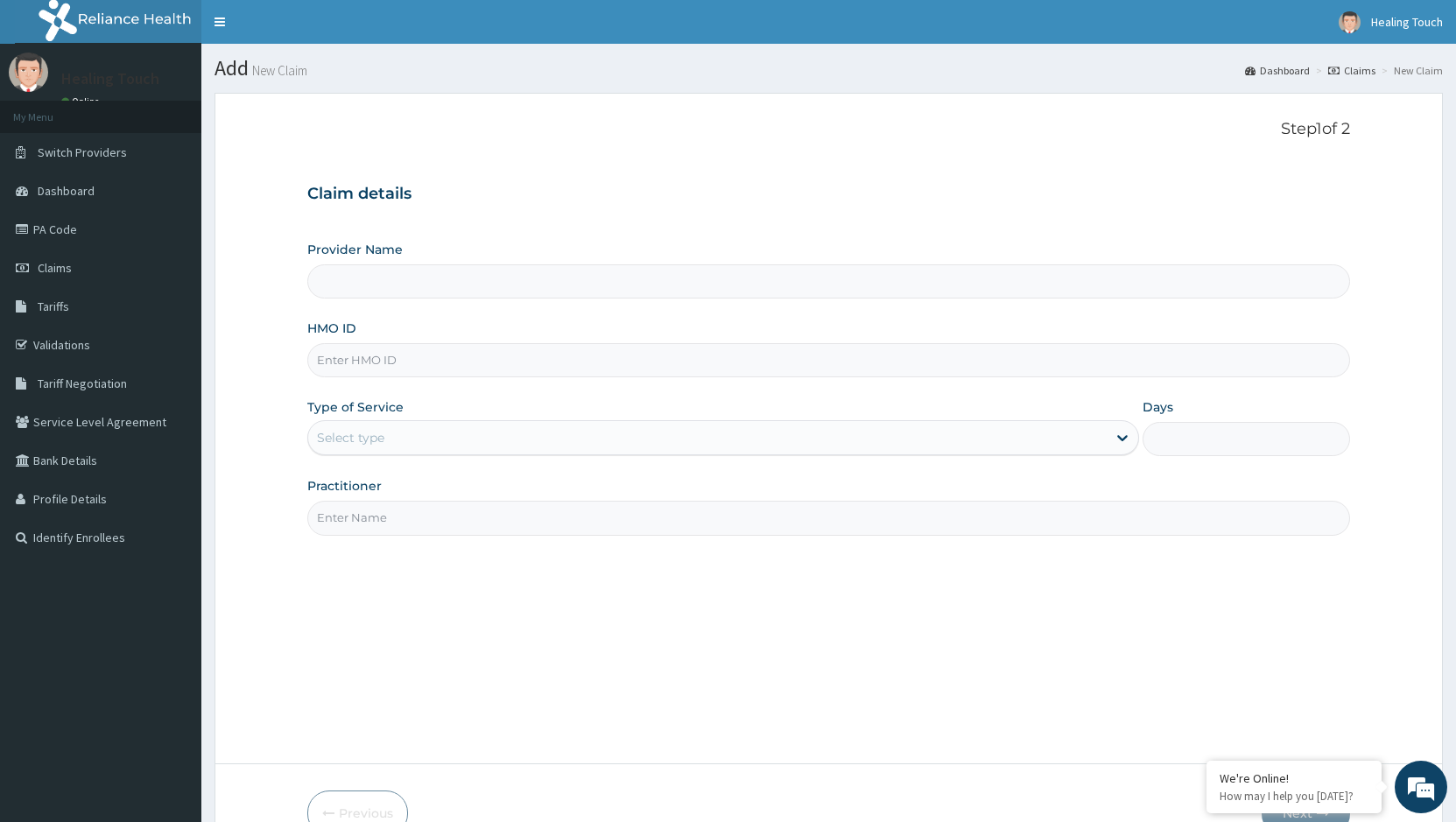
click at [470, 365] on input "HMO ID" at bounding box center [828, 360] width 1043 height 34
type input "Healing Touch Hospital"
type input "CHL/10819/F"
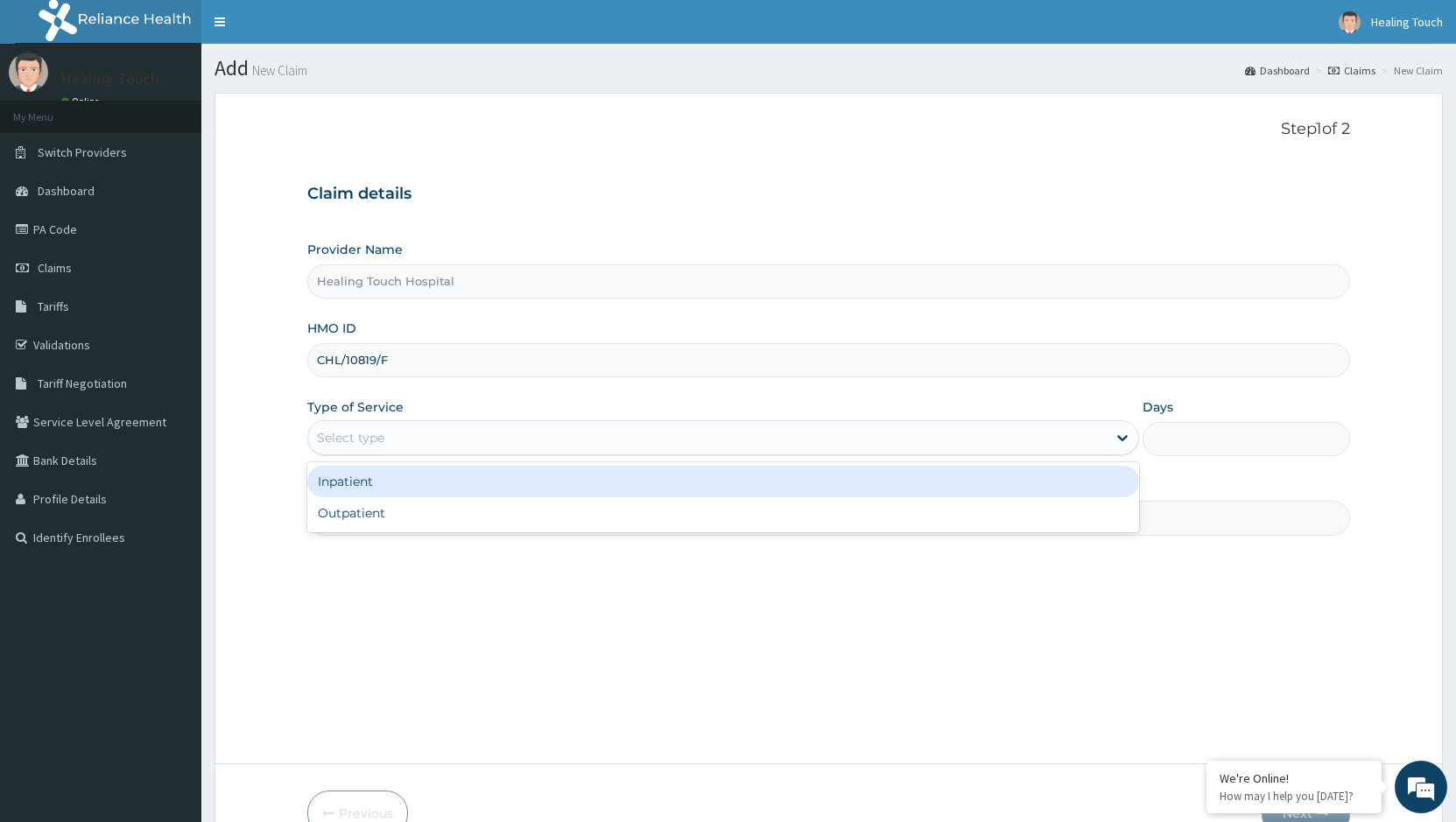
click at [529, 436] on div "Select type" at bounding box center [707, 437] width 798 height 28
click at [527, 479] on div "Inpatient" at bounding box center [723, 481] width 831 height 31
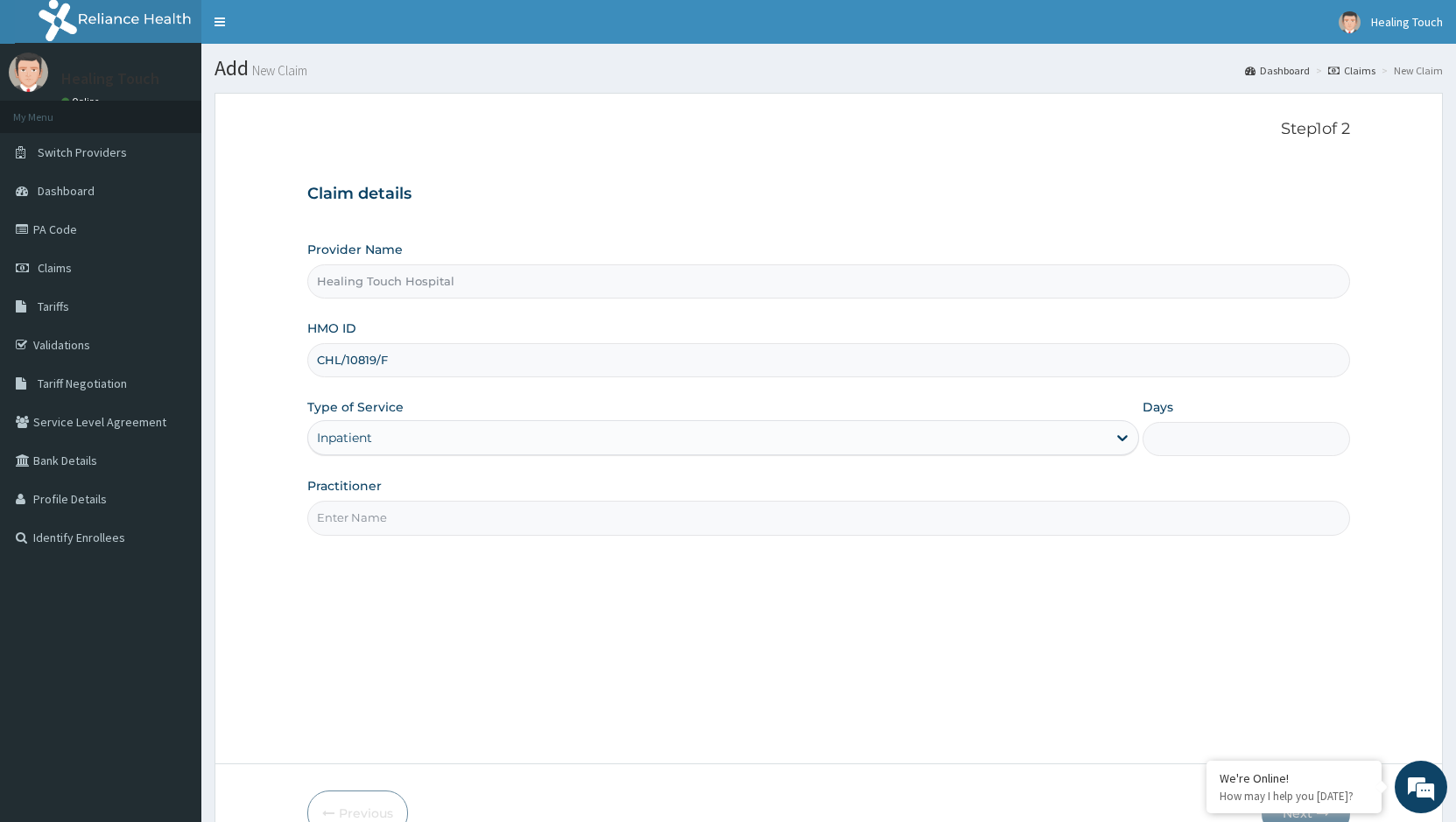
click at [517, 520] on input "Practitioner" at bounding box center [828, 518] width 1043 height 34
type input "DR.JANE"
drag, startPoint x: 1177, startPoint y: 441, endPoint x: 1192, endPoint y: 426, distance: 21.2
click at [1188, 429] on input "Days" at bounding box center [1246, 439] width 208 height 34
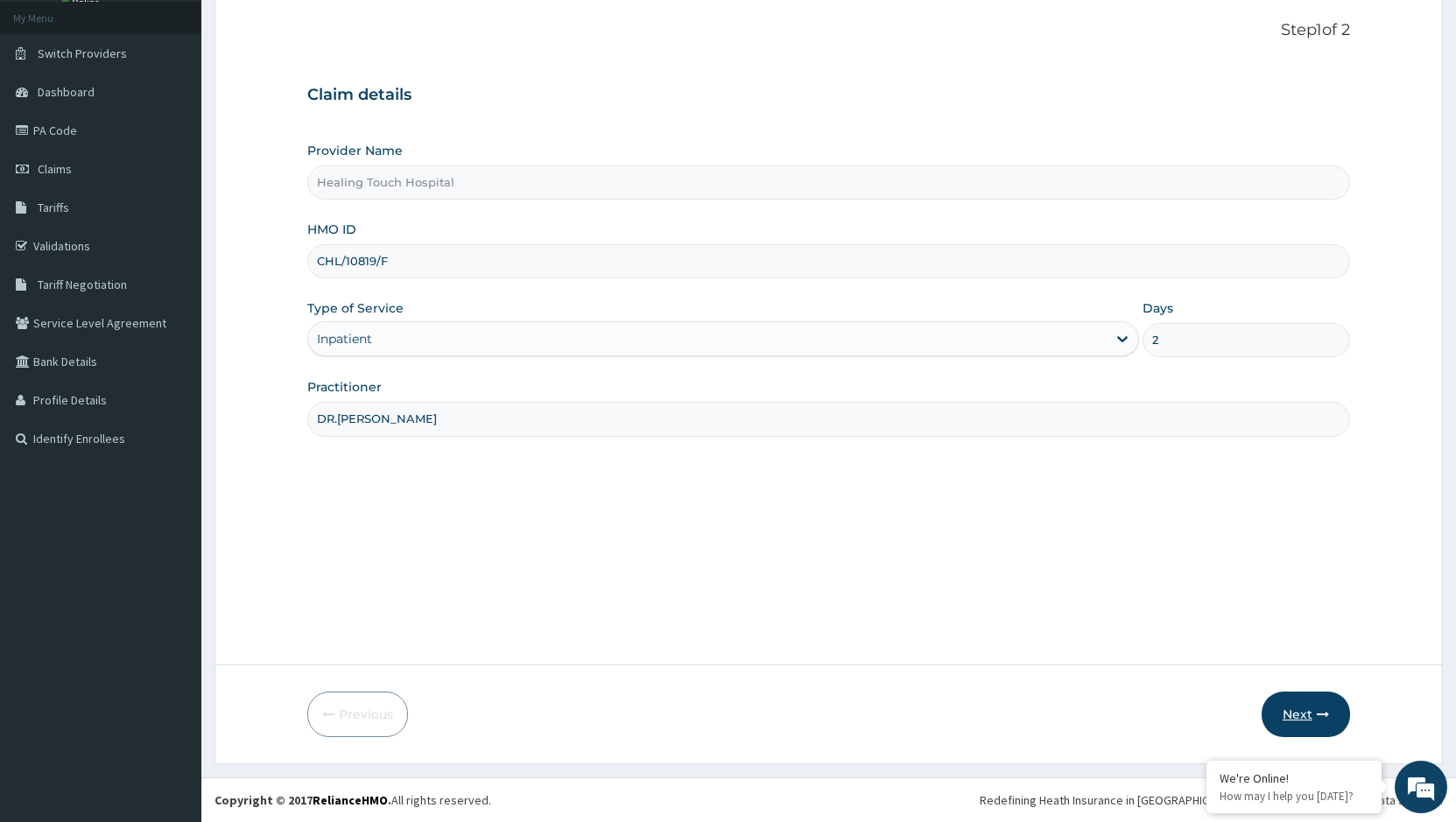
type input "2"
click at [1294, 709] on button "Next" at bounding box center [1306, 714] width 89 height 46
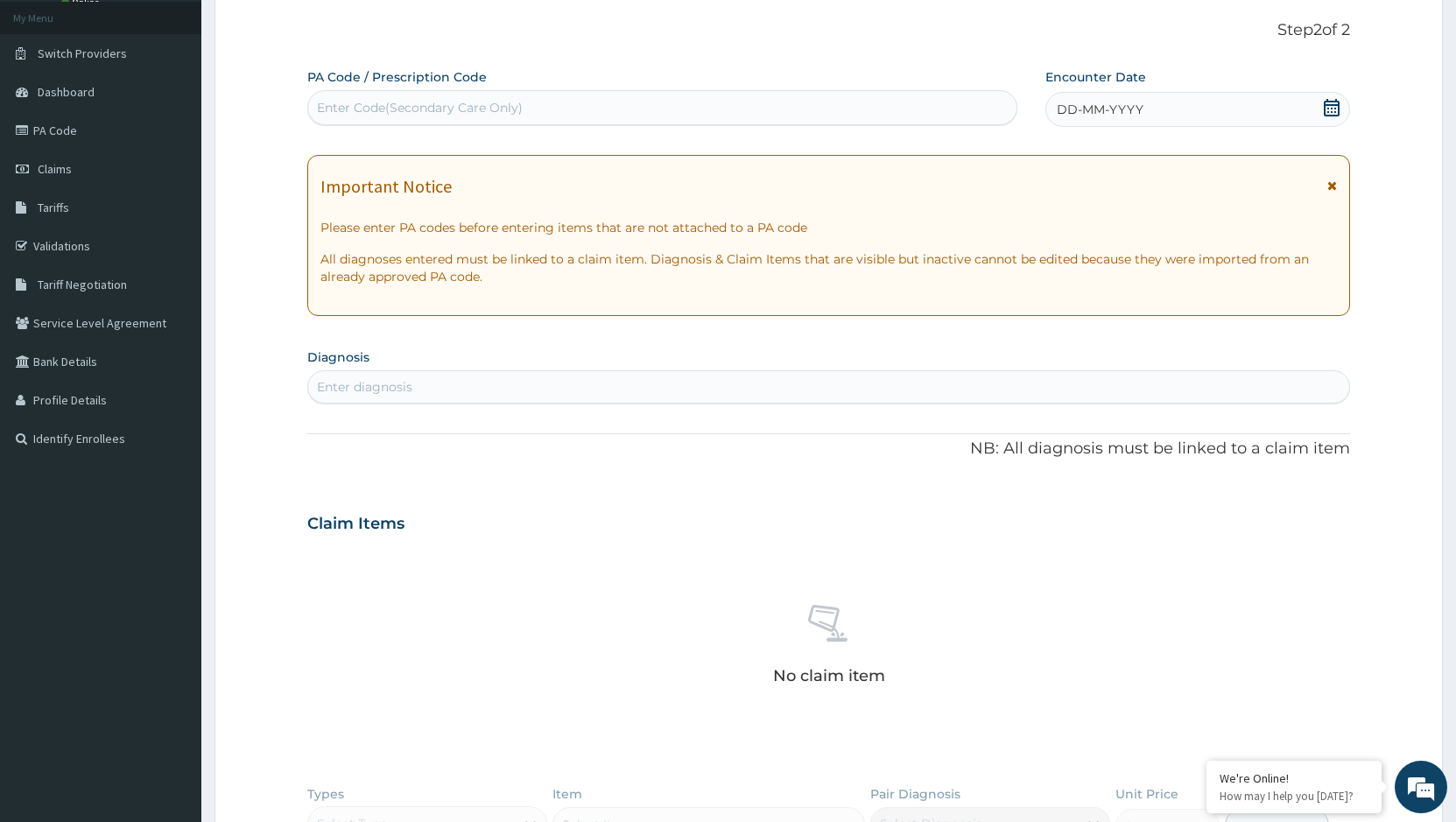
click at [393, 381] on div "Enter diagnosis" at bounding box center [364, 387] width 96 height 18
type input "P"
type input "U"
type input "M"
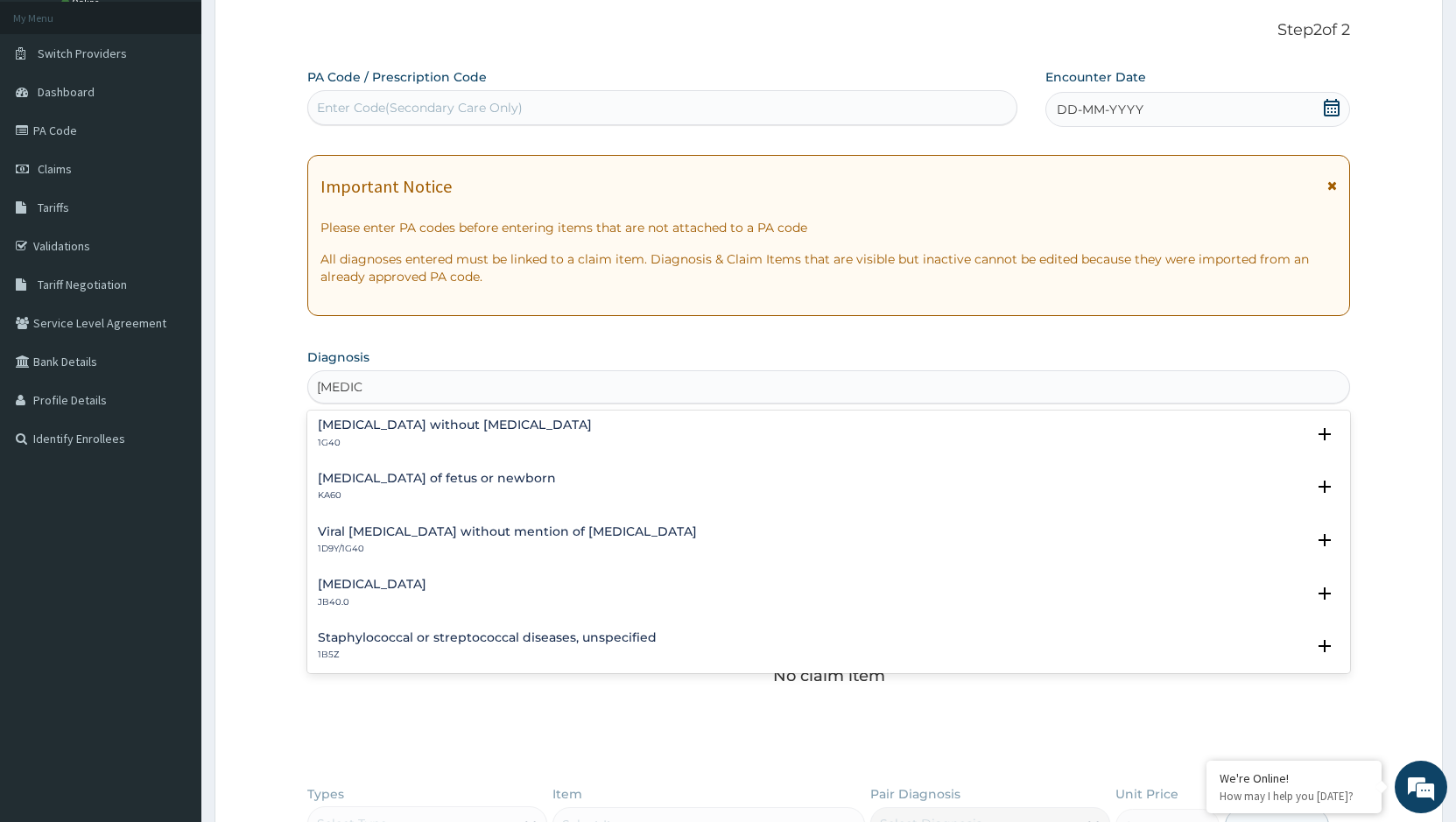
scroll to position [0, 0]
type input "SEPSIS"
click at [89, 173] on link "Claims" at bounding box center [100, 168] width 201 height 39
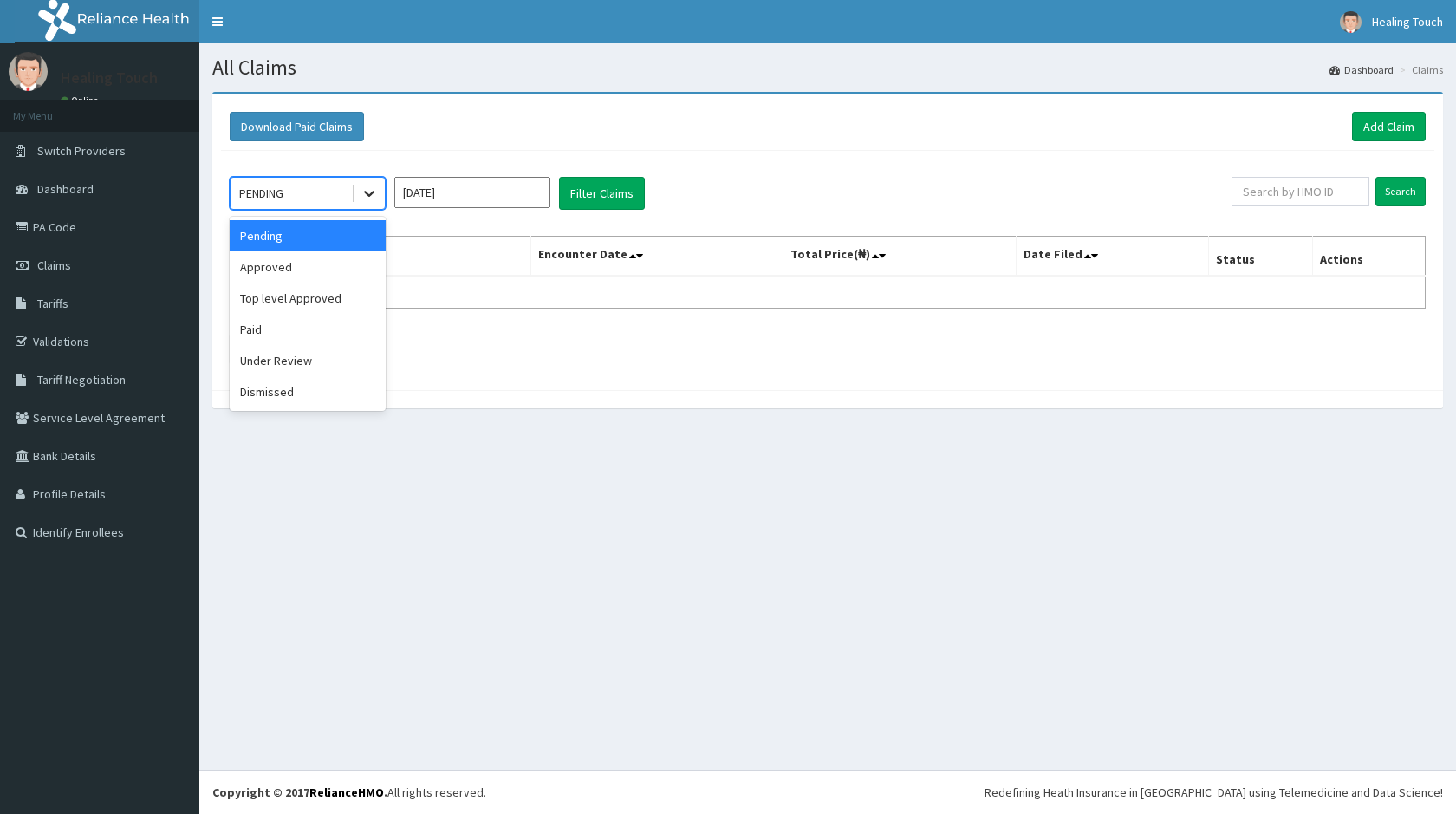
click at [354, 194] on div at bounding box center [369, 192] width 31 height 31
click at [321, 279] on div "Approved" at bounding box center [308, 267] width 156 height 31
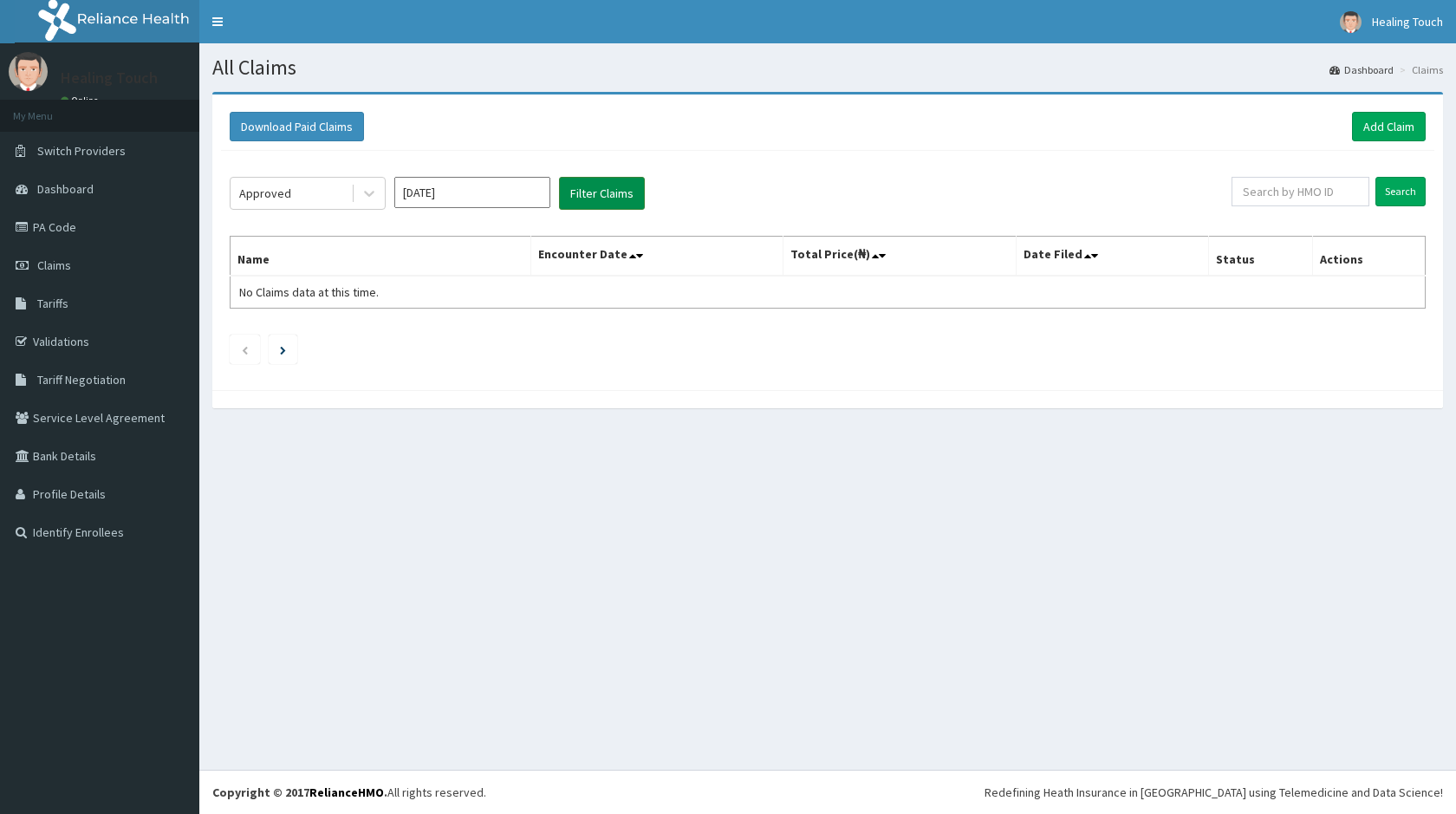
click at [575, 191] on button "Filter Claims" at bounding box center [602, 192] width 86 height 33
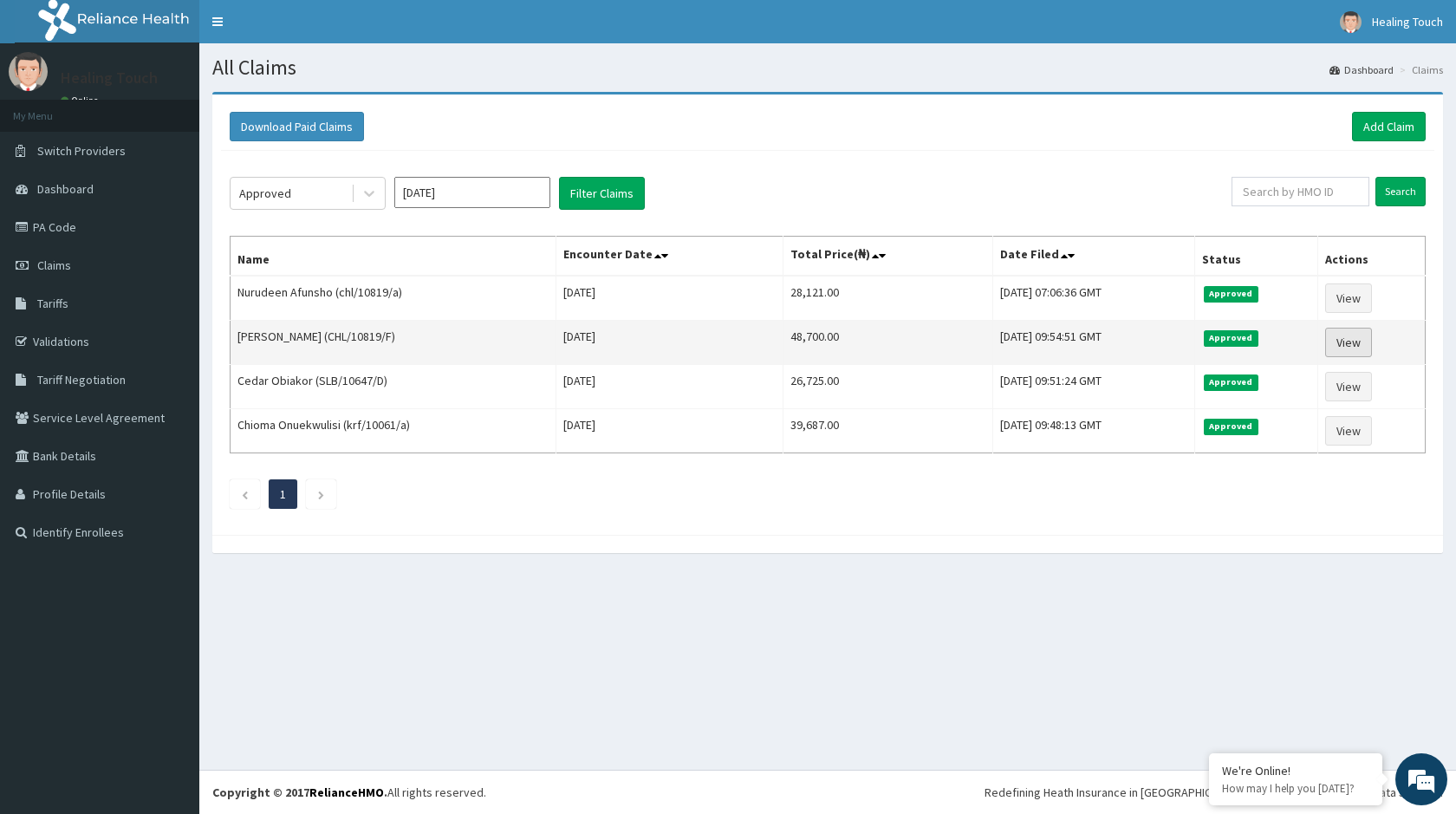
click at [1356, 350] on link "View" at bounding box center [1348, 342] width 47 height 29
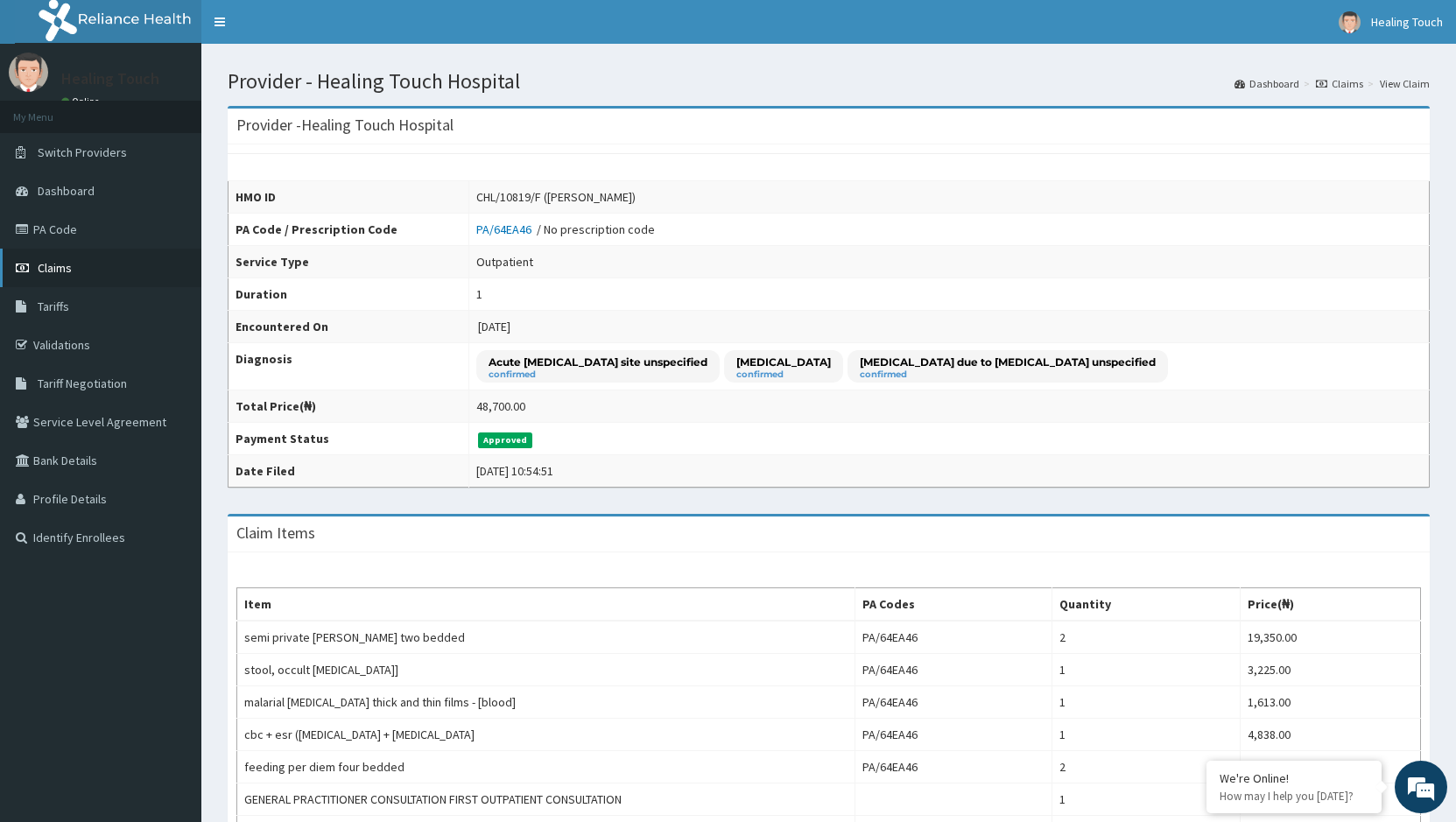
click at [82, 261] on link "Claims" at bounding box center [100, 268] width 201 height 39
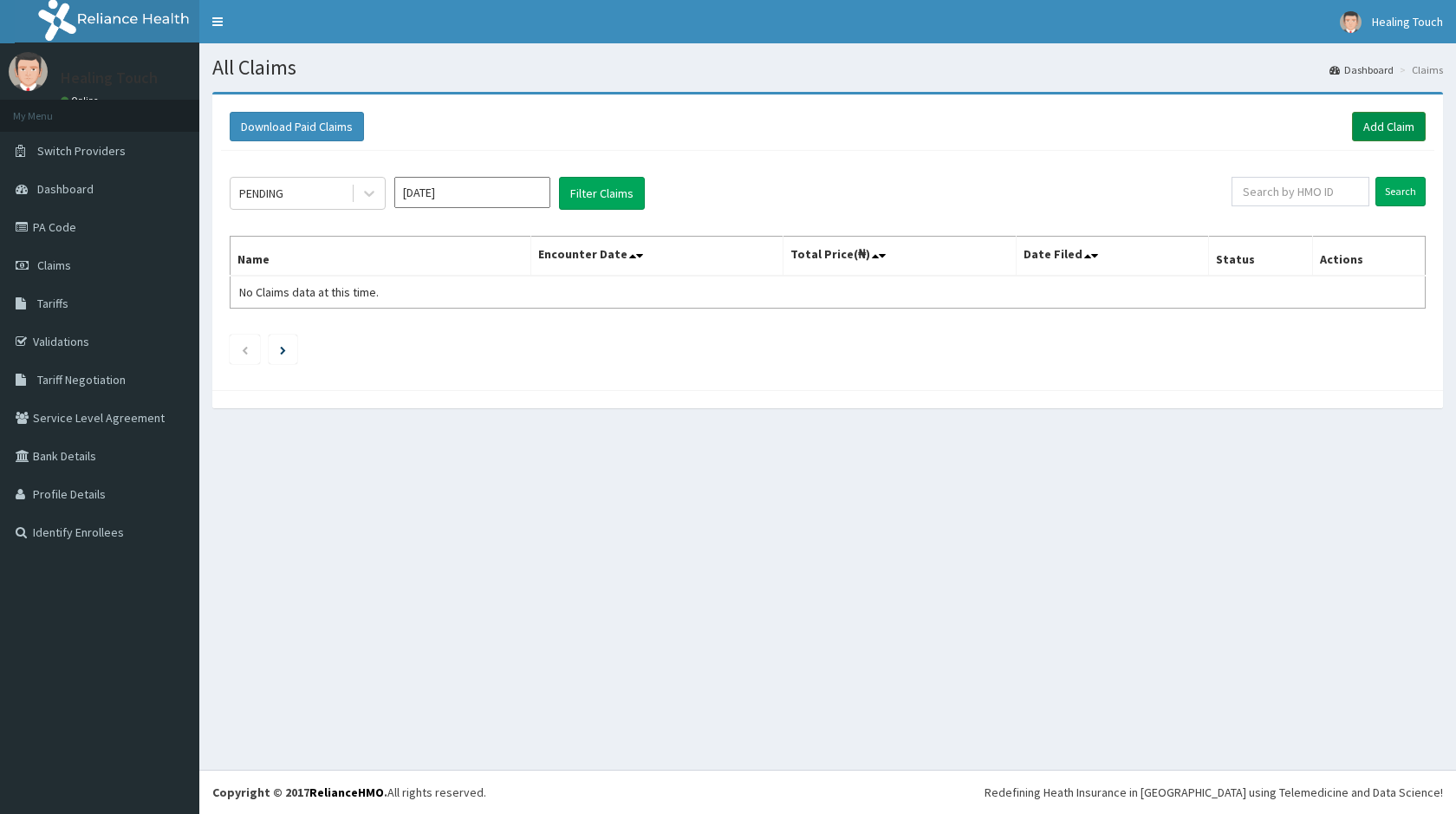
click at [1407, 128] on link "Add Claim" at bounding box center [1388, 126] width 74 height 29
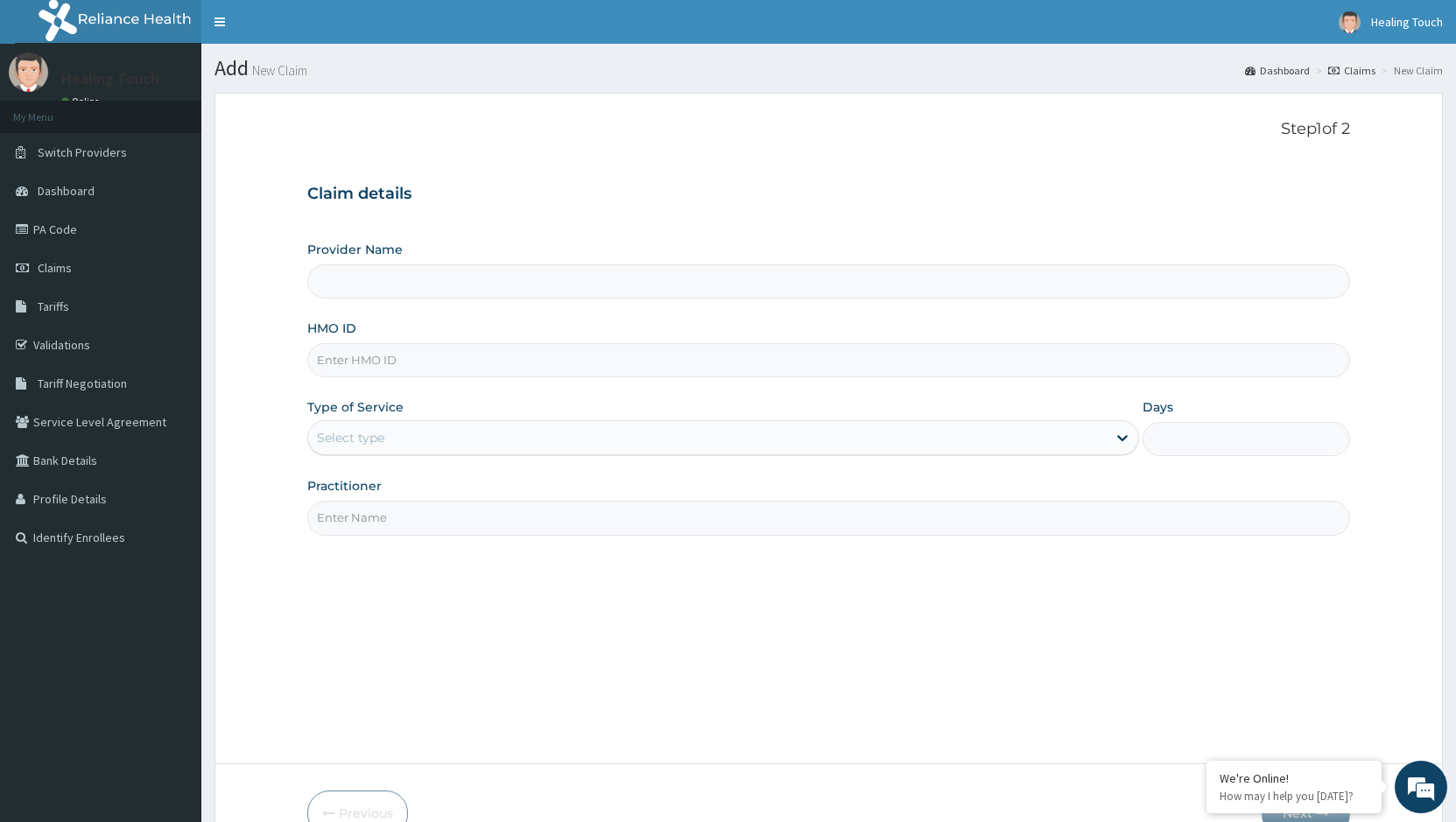
type input "Healing Touch Hospital"
click at [420, 368] on input "HMO ID" at bounding box center [828, 360] width 1043 height 34
type input "CHL/10819/F"
click at [638, 434] on div "Select type" at bounding box center [707, 437] width 798 height 28
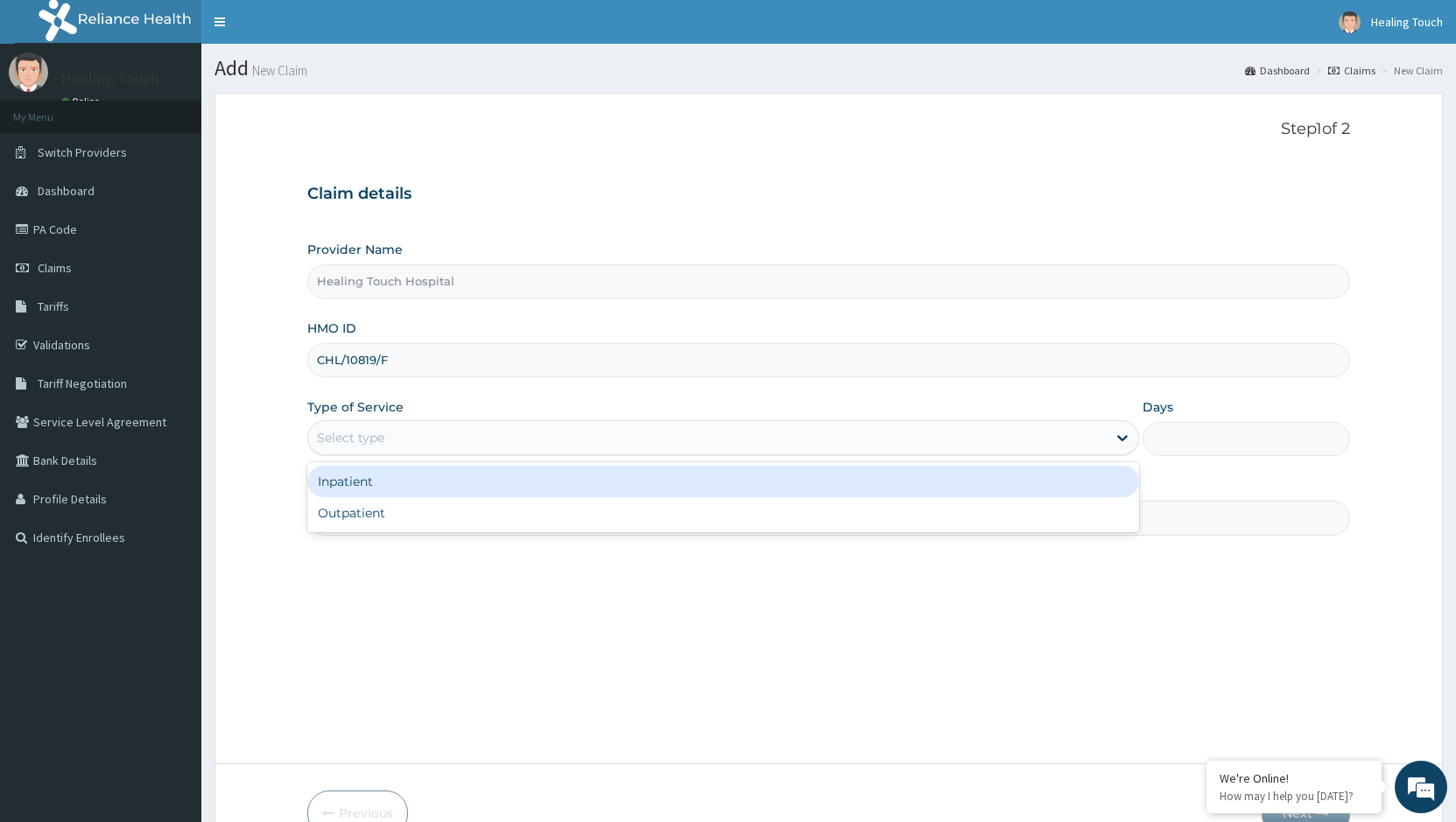
click at [594, 484] on div "Inpatient" at bounding box center [723, 481] width 831 height 31
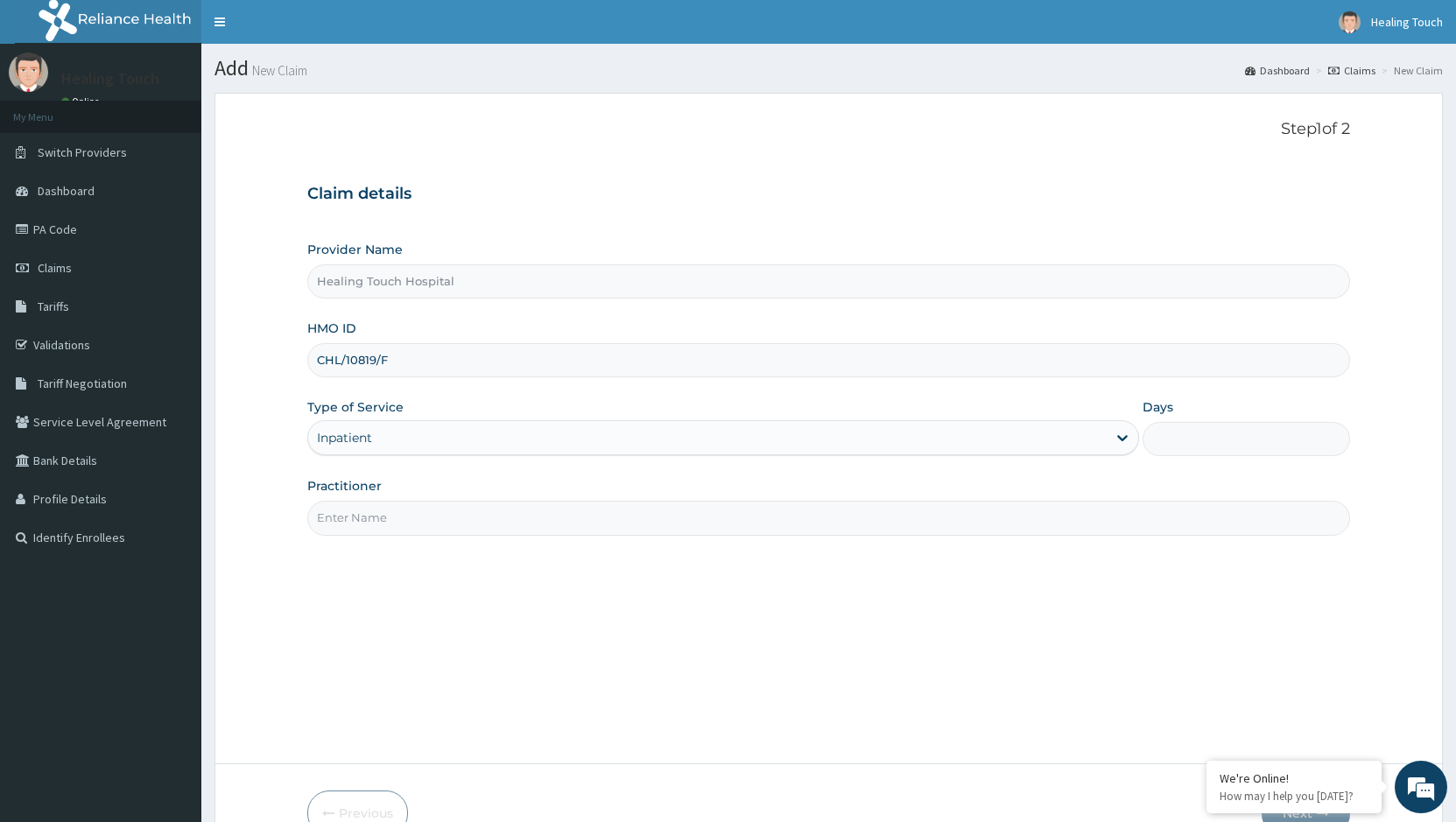
click at [1173, 430] on input "Days" at bounding box center [1246, 439] width 208 height 34
type input "2"
click at [818, 532] on input "Practitioner" at bounding box center [828, 518] width 1043 height 34
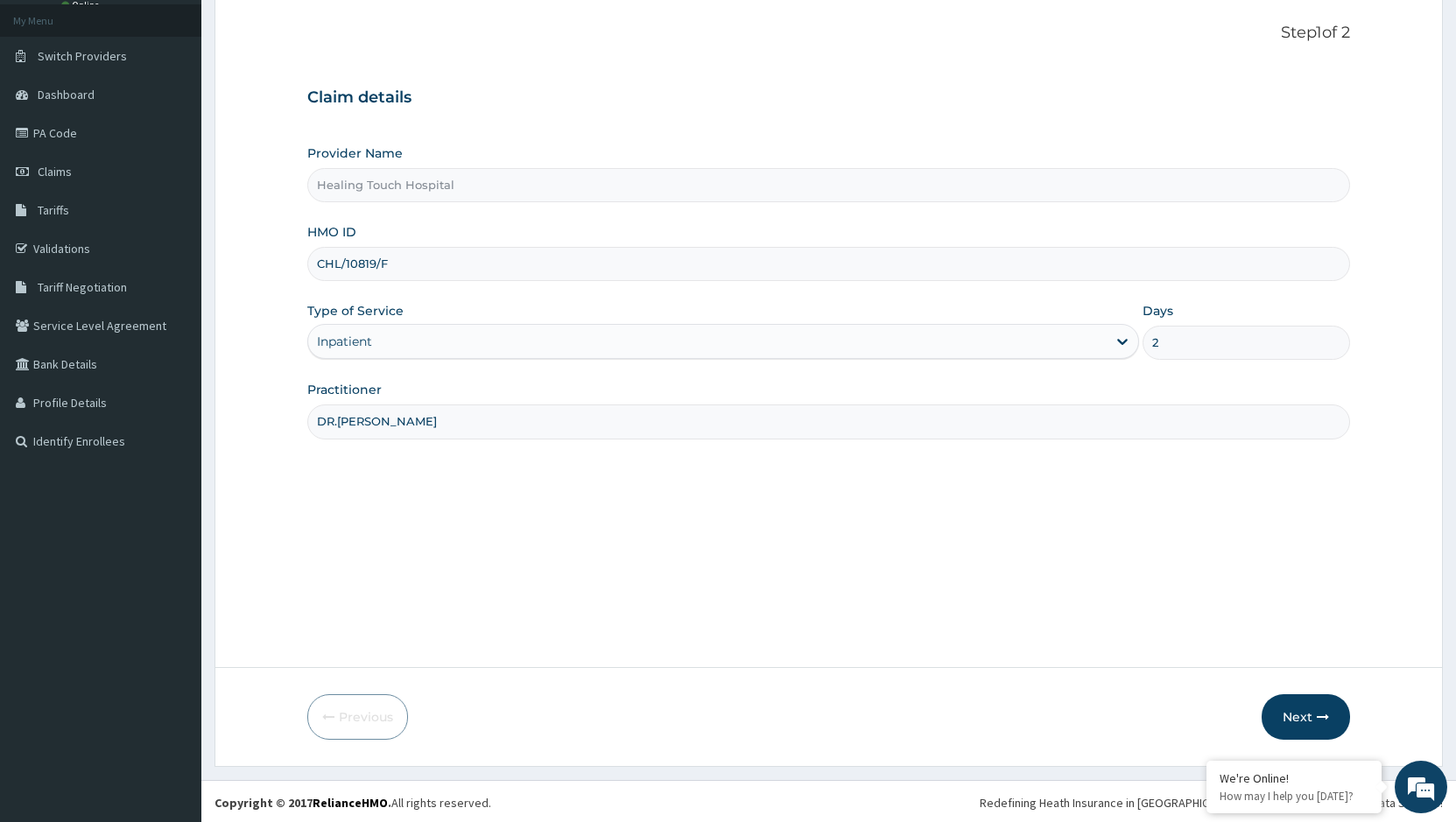
scroll to position [98, 0]
type input "DR.[PERSON_NAME]"
click at [1296, 716] on button "Next" at bounding box center [1306, 714] width 89 height 46
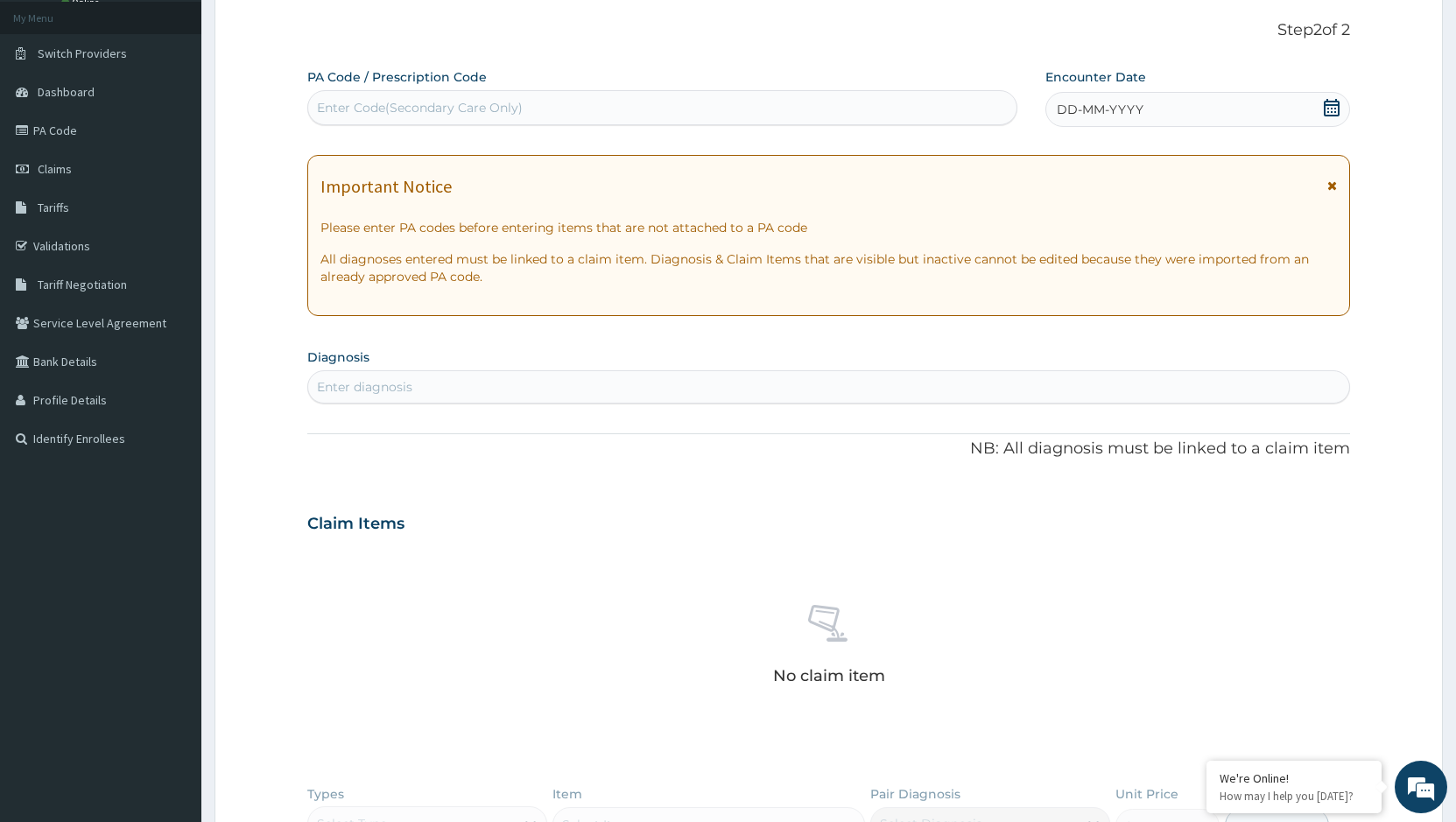
click at [1315, 109] on div "DD-MM-YYYY" at bounding box center [1197, 109] width 304 height 35
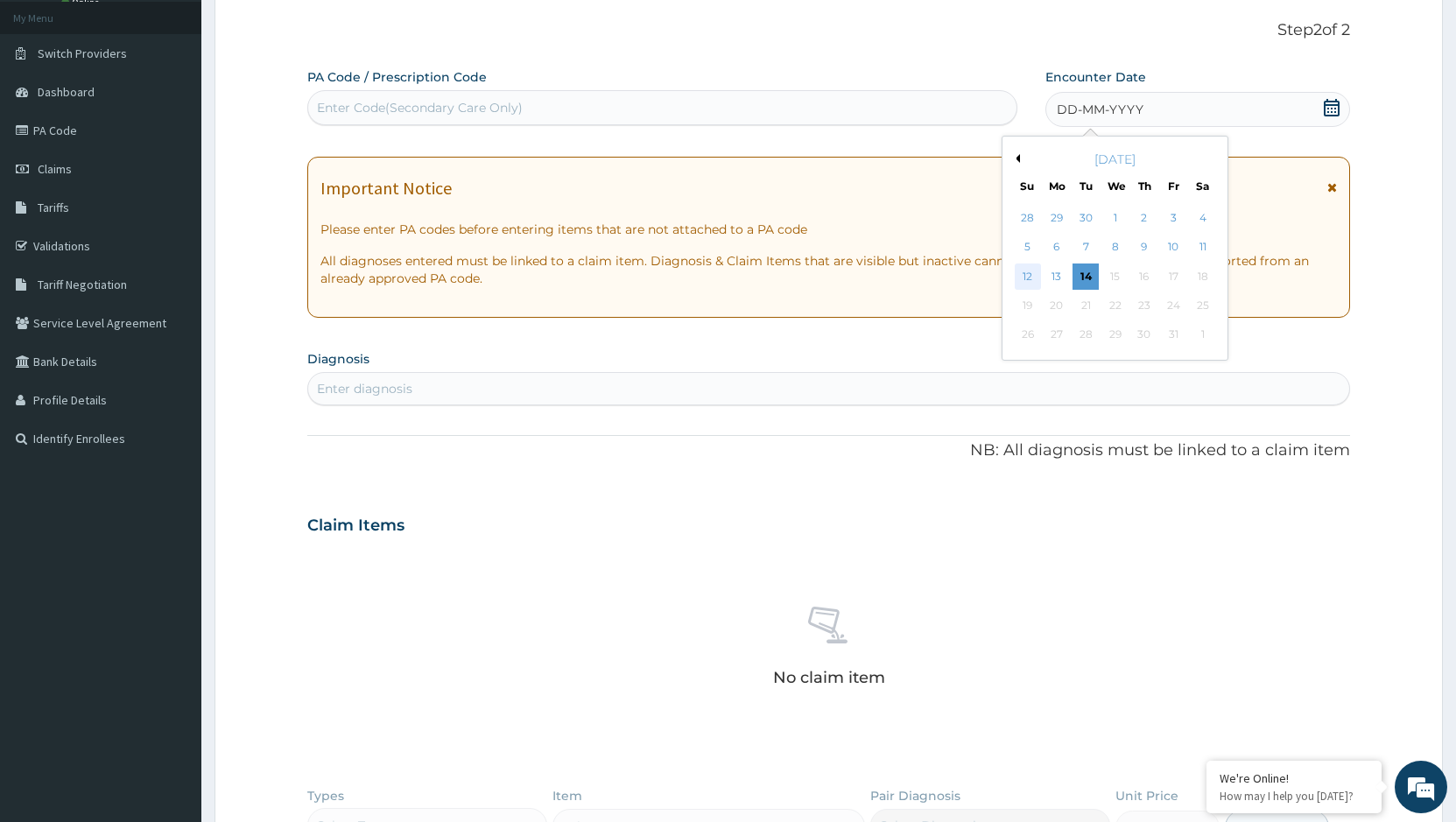
click at [1027, 280] on div "12" at bounding box center [1027, 276] width 26 height 26
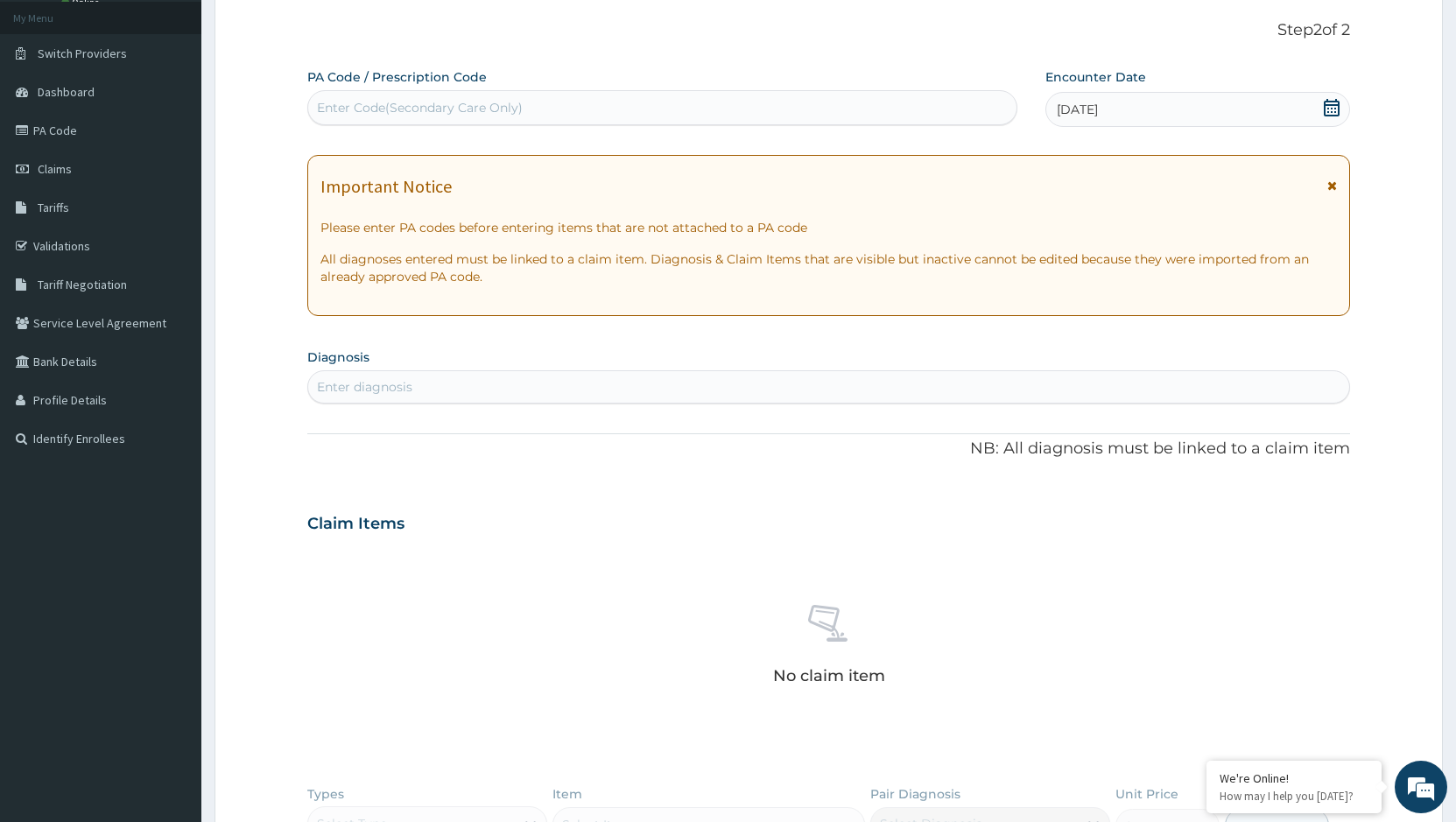
click at [612, 389] on div "Enter diagnosis" at bounding box center [828, 387] width 1041 height 28
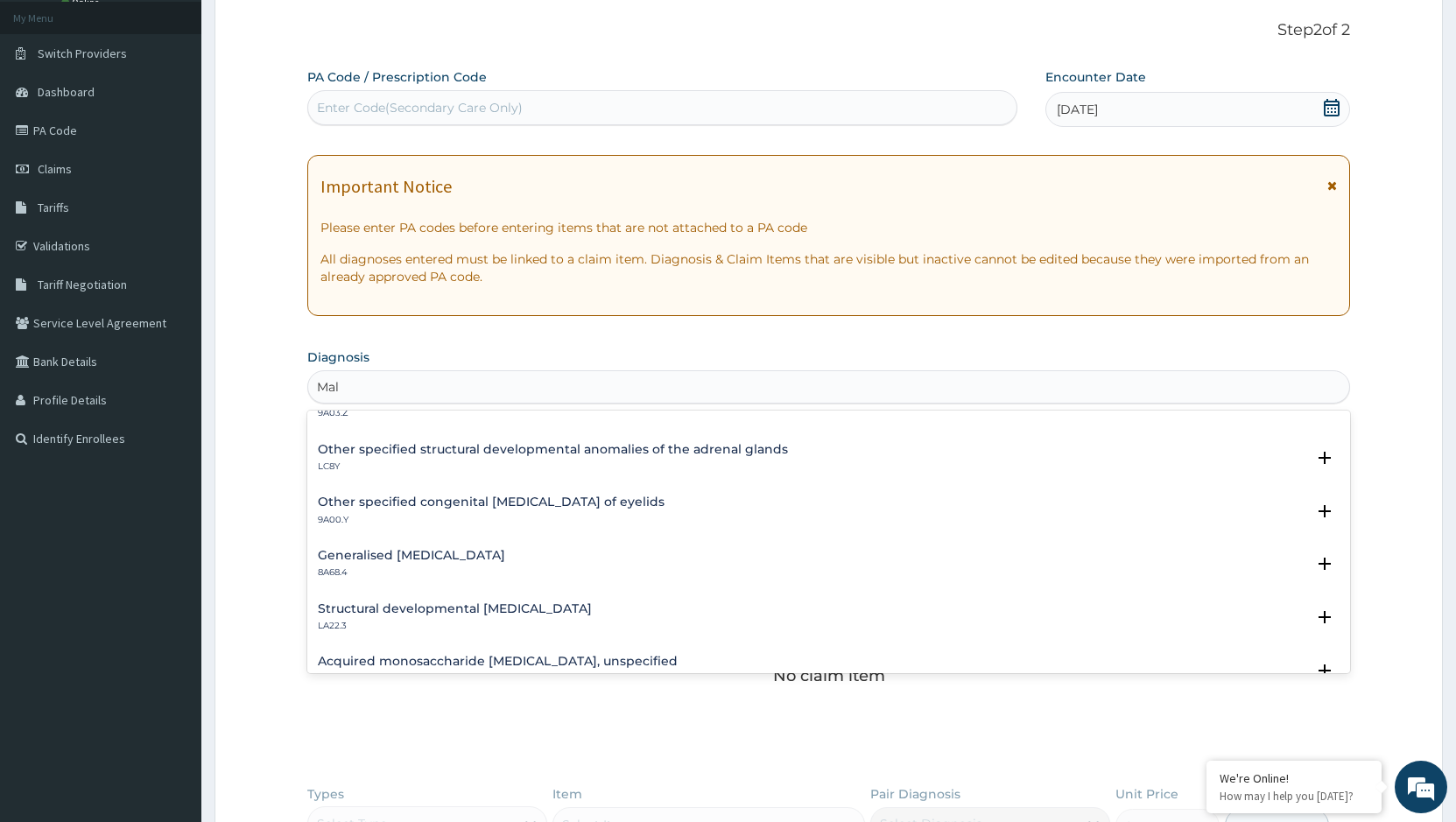
scroll to position [2401, 0]
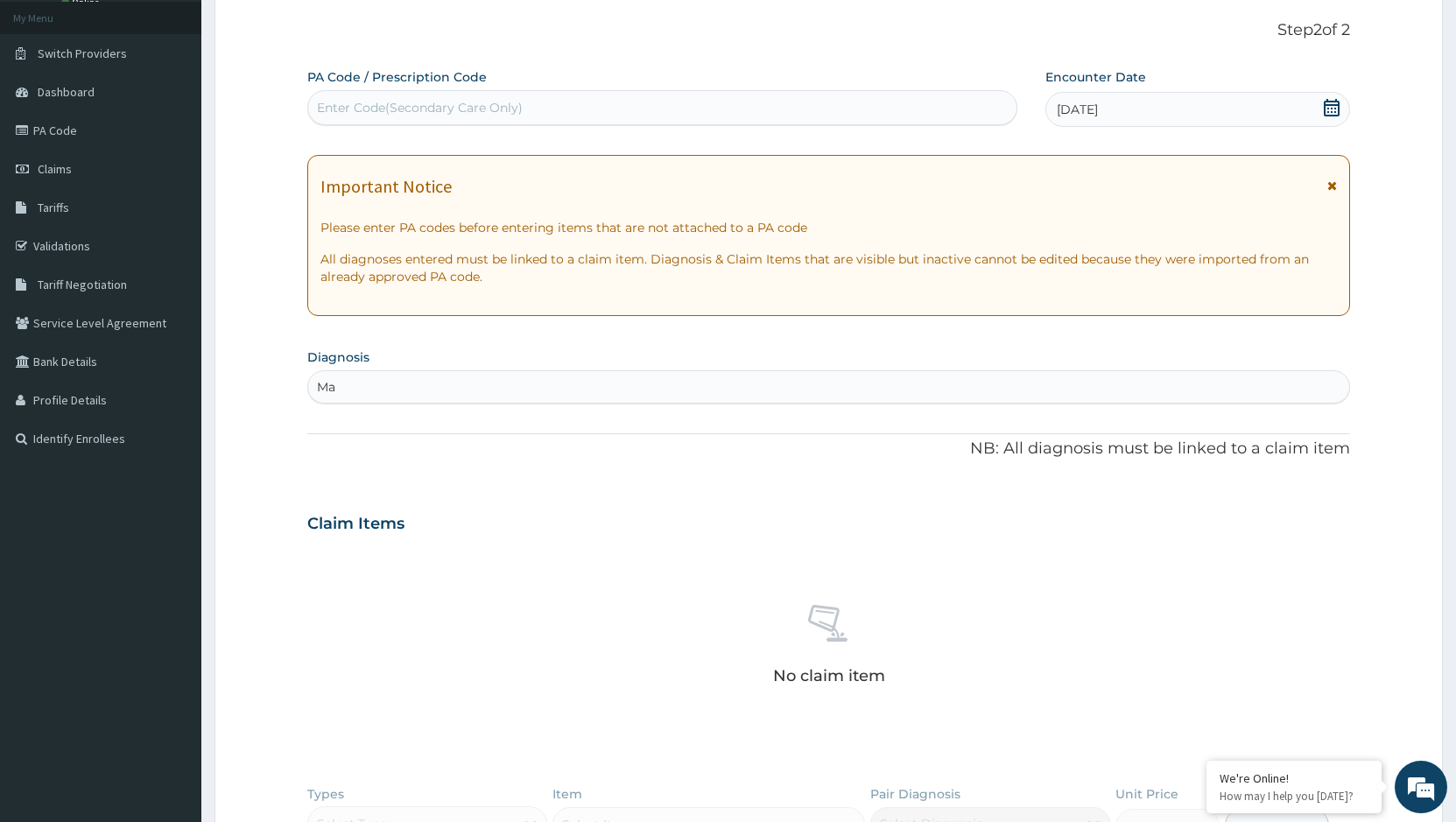
type input "M"
type input "p"
type input "f"
